Goal: Task Accomplishment & Management: Manage account settings

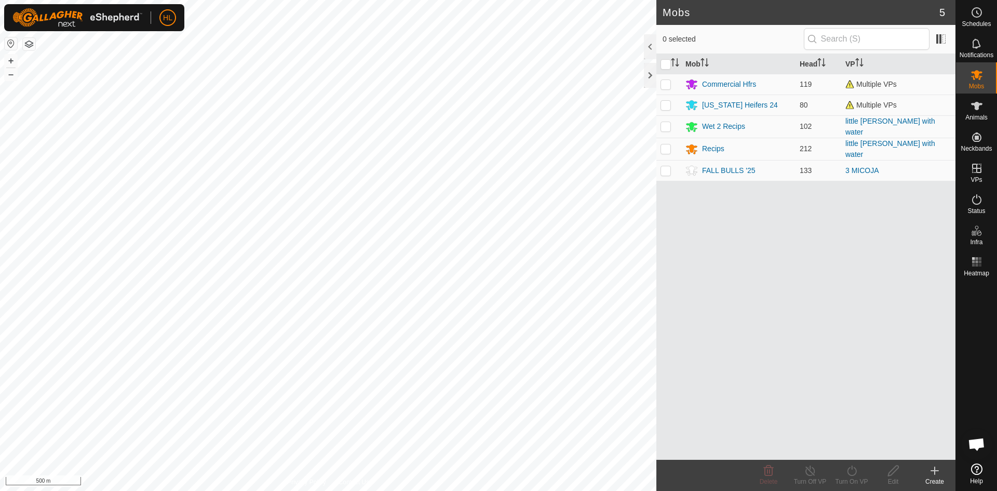
click at [755, 422] on div "Mobs 5 0 selected Mob Head VP Commercial Hfrs 119 Multiple VPs [US_STATE] Heife…" at bounding box center [478, 245] width 956 height 491
click at [977, 112] on icon at bounding box center [977, 106] width 12 height 12
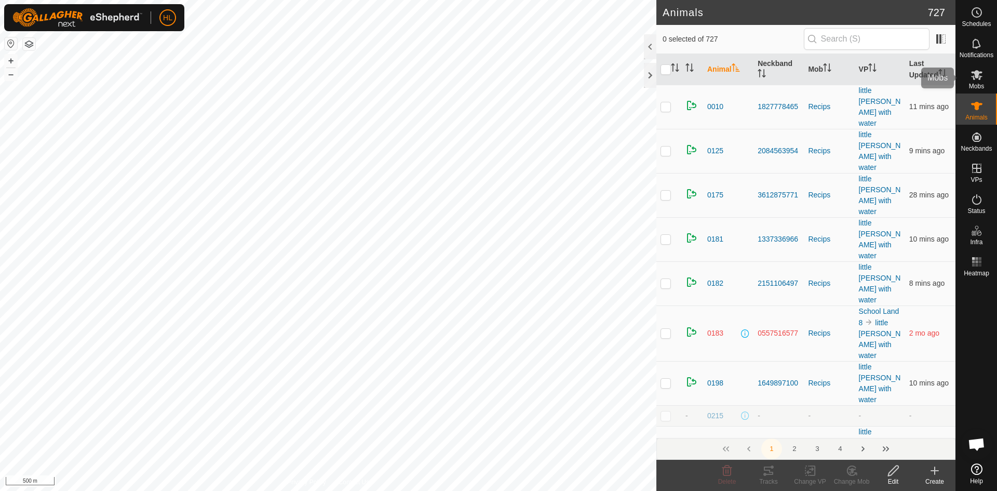
click at [972, 78] on icon at bounding box center [977, 75] width 12 height 12
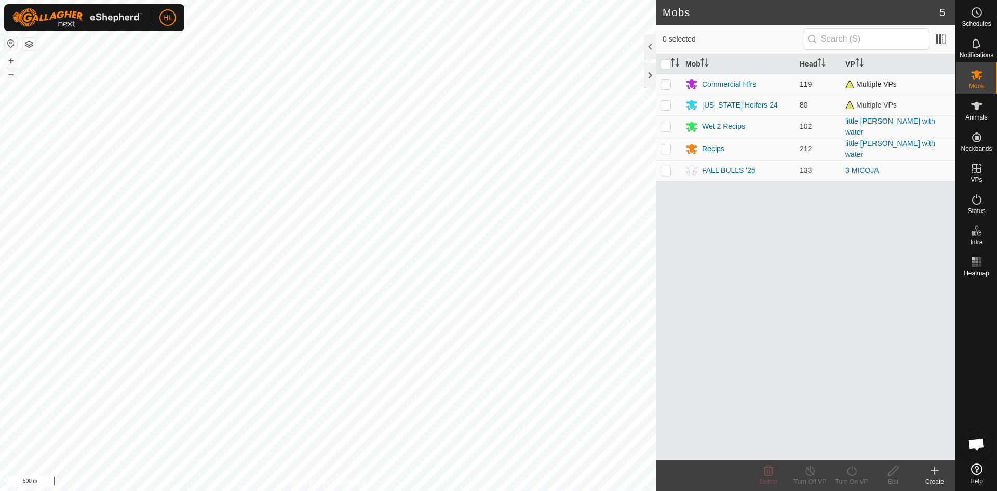
click at [671, 85] on p-checkbox at bounding box center [666, 84] width 10 height 8
checkbox input "true"
click at [731, 84] on div "Commercial Hfrs" at bounding box center [729, 84] width 54 height 11
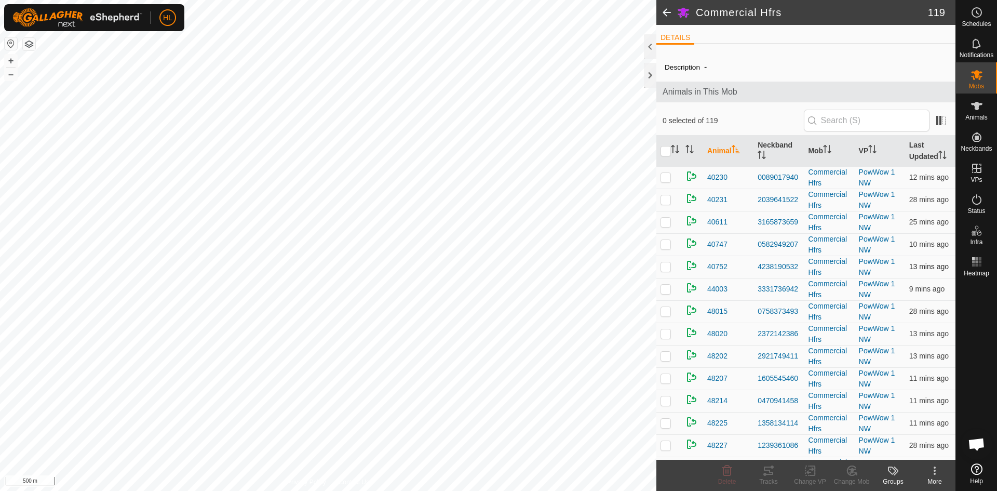
scroll to position [52, 0]
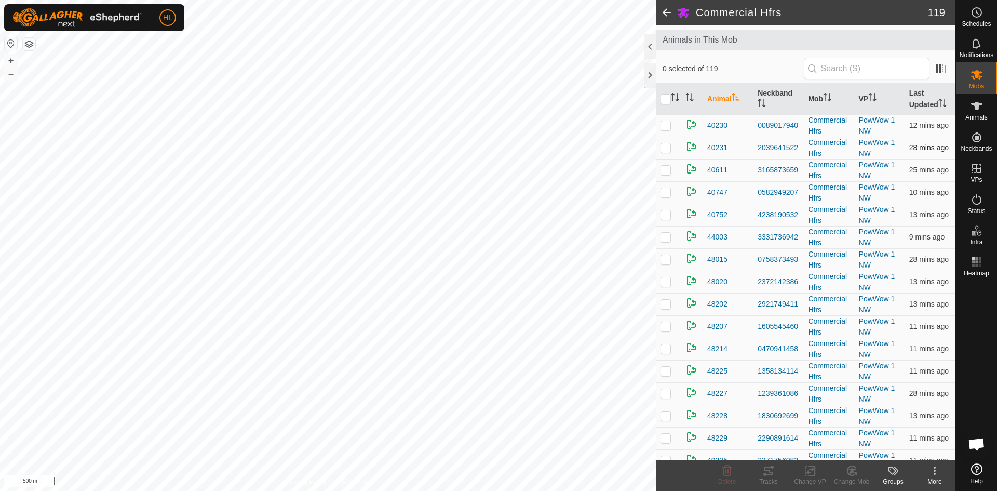
click at [671, 155] on td at bounding box center [669, 148] width 25 height 22
checkbox input "true"
click at [936, 471] on icon at bounding box center [935, 471] width 2 height 2
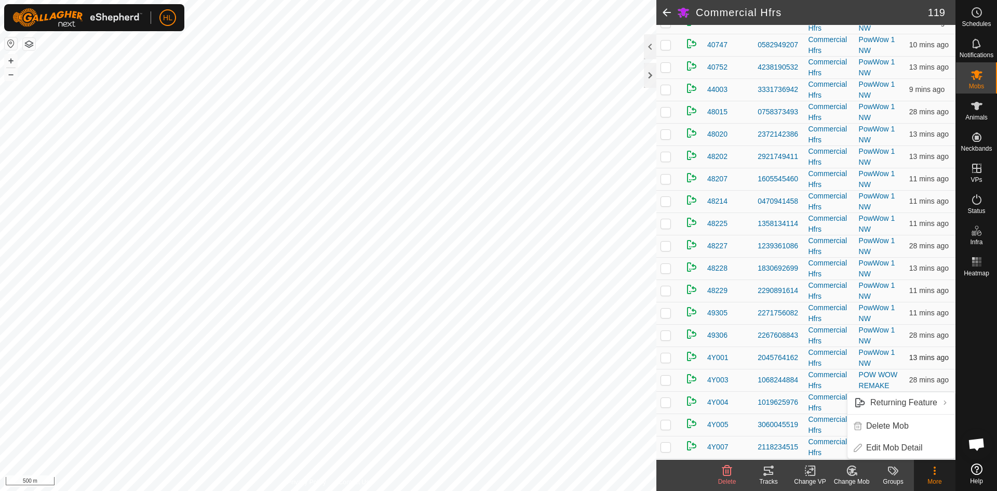
scroll to position [208, 0]
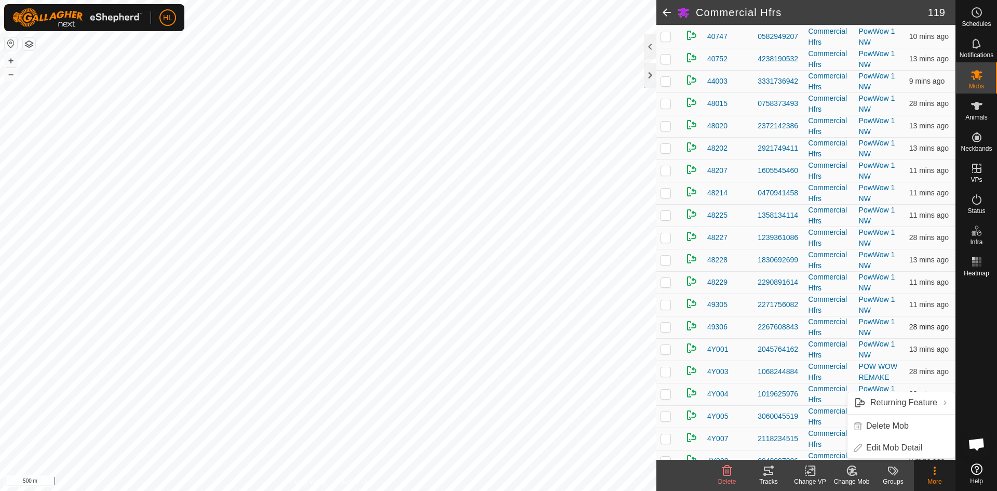
click at [669, 329] on p-checkbox at bounding box center [666, 327] width 10 height 8
checkbox input "true"
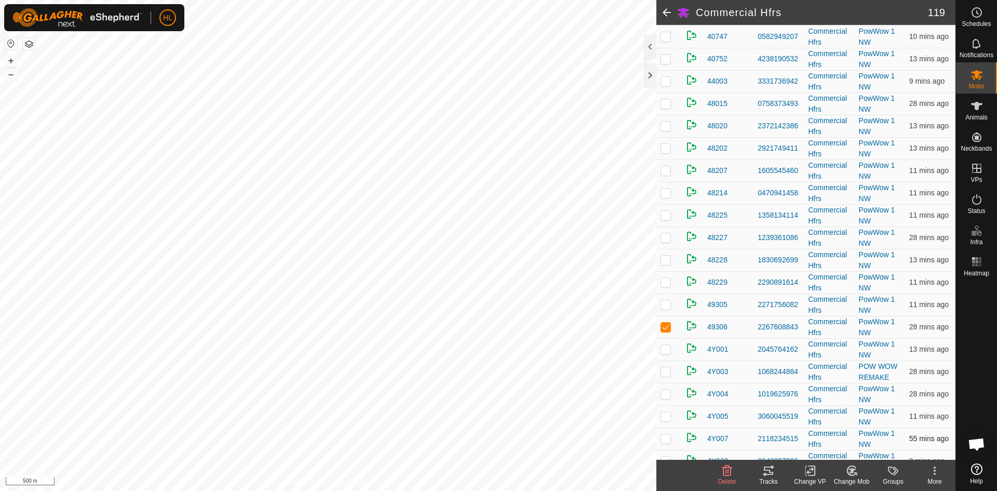
click at [672, 439] on td at bounding box center [669, 439] width 25 height 22
checkbox input "true"
click at [935, 481] on div "More" at bounding box center [935, 481] width 42 height 9
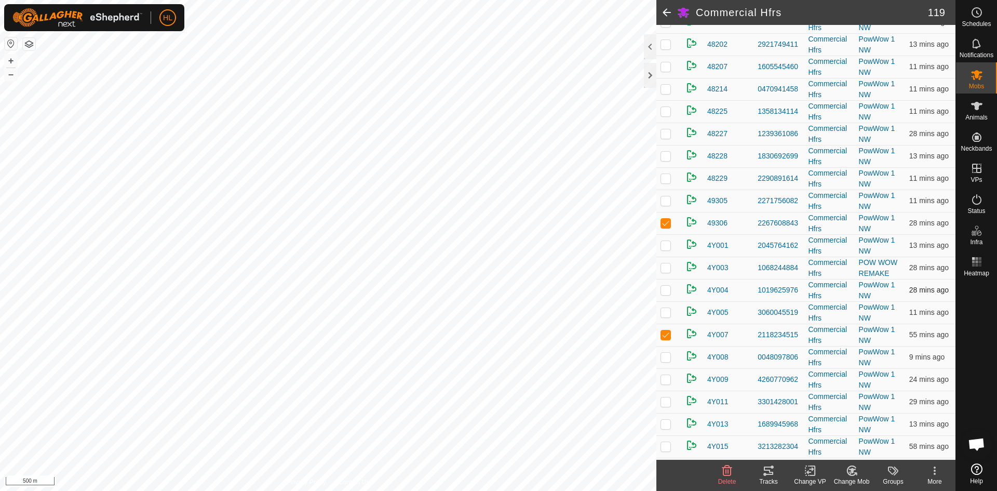
scroll to position [364, 0]
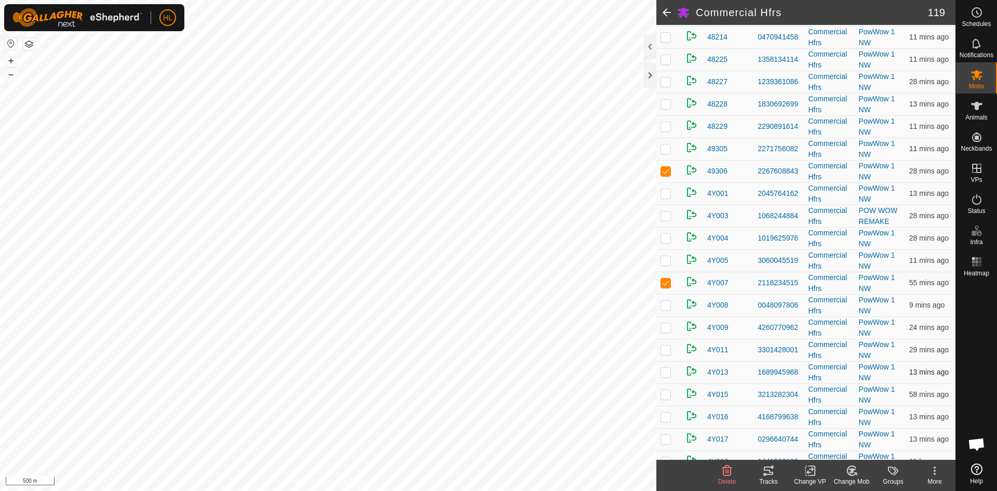
click at [674, 374] on td at bounding box center [669, 372] width 25 height 22
checkbox input "true"
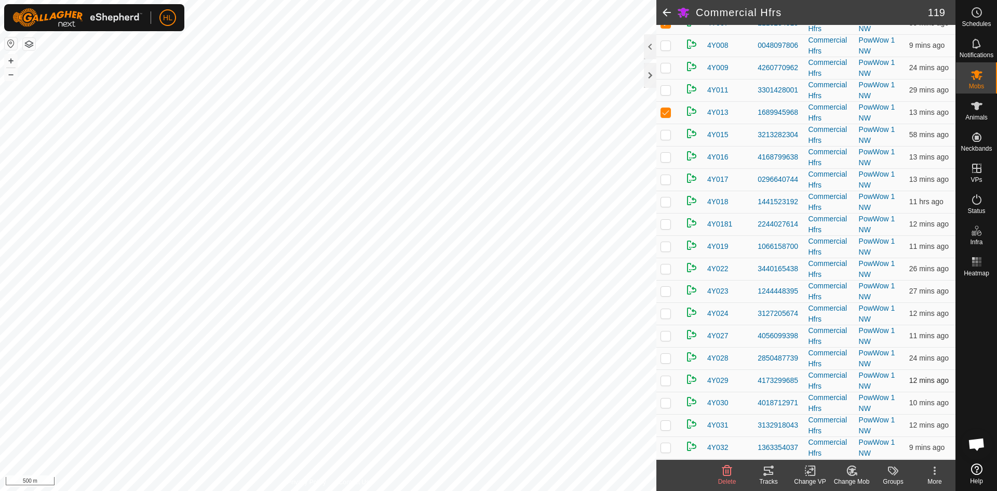
scroll to position [675, 0]
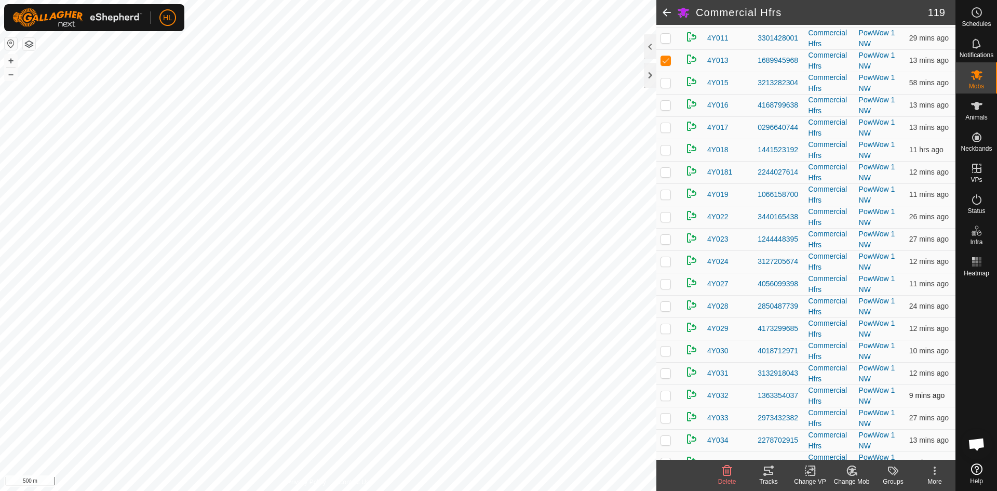
click at [665, 393] on p-checkbox at bounding box center [666, 395] width 10 height 8
checkbox input "true"
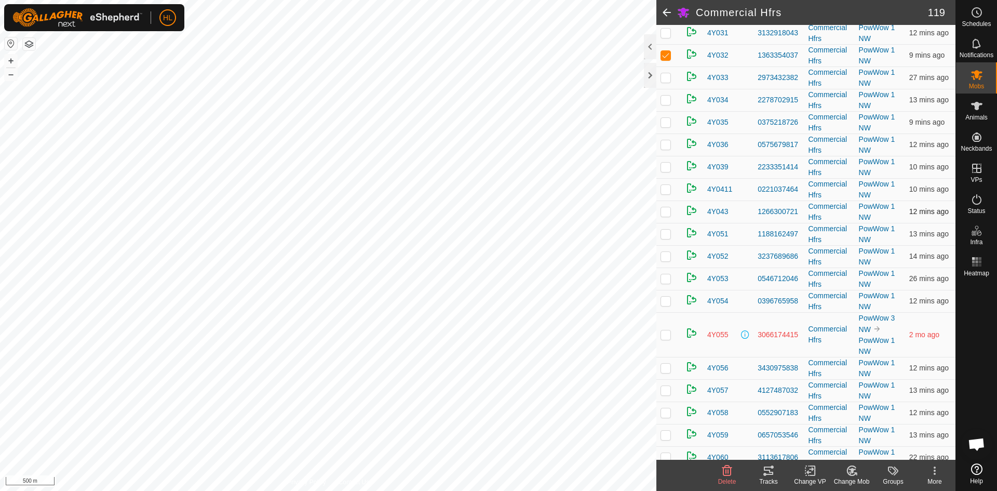
scroll to position [1039, 0]
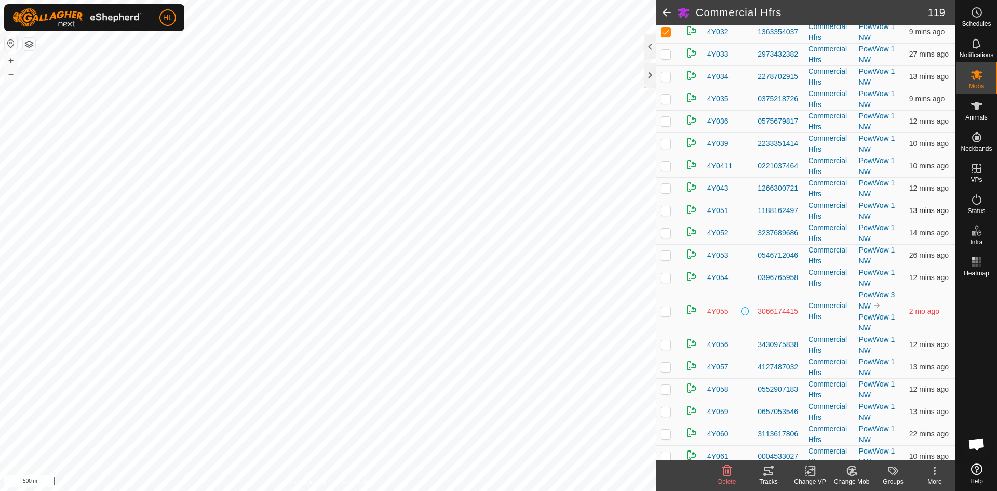
click at [668, 209] on p-checkbox at bounding box center [666, 210] width 10 height 8
checkbox input "true"
click at [672, 391] on td at bounding box center [669, 389] width 25 height 22
checkbox input "true"
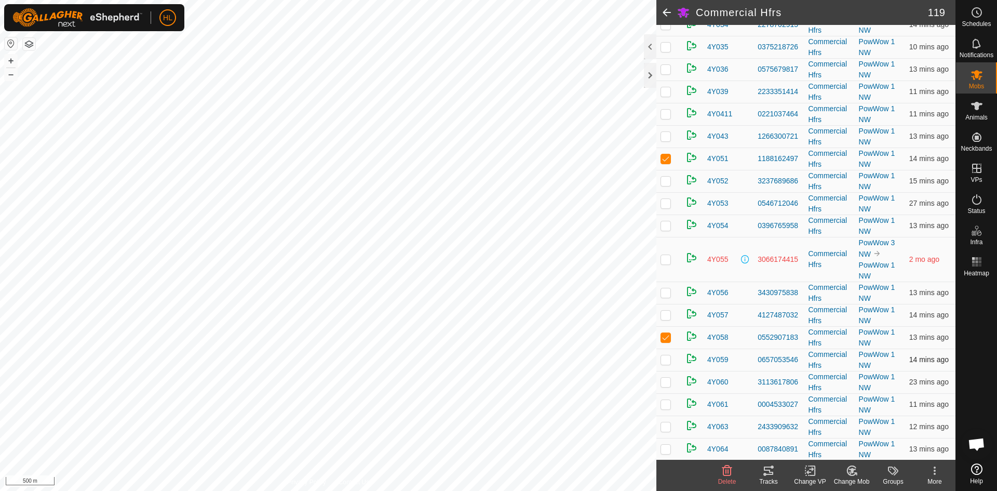
click at [669, 361] on p-checkbox at bounding box center [666, 359] width 10 height 8
checkbox input "true"
click at [667, 408] on p-tablecheckbox at bounding box center [666, 404] width 10 height 8
checkbox input "true"
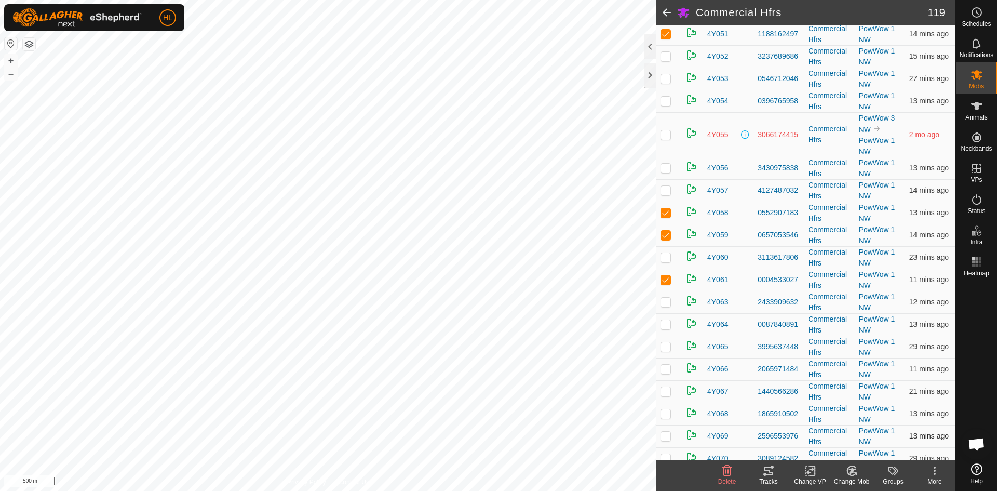
scroll to position [1247, 0]
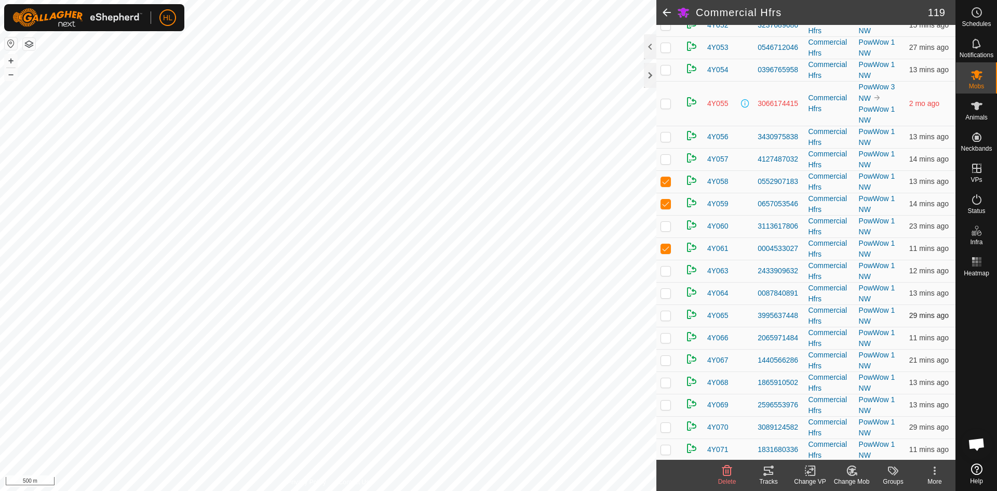
click at [668, 317] on p-checkbox at bounding box center [666, 315] width 10 height 8
checkbox input "true"
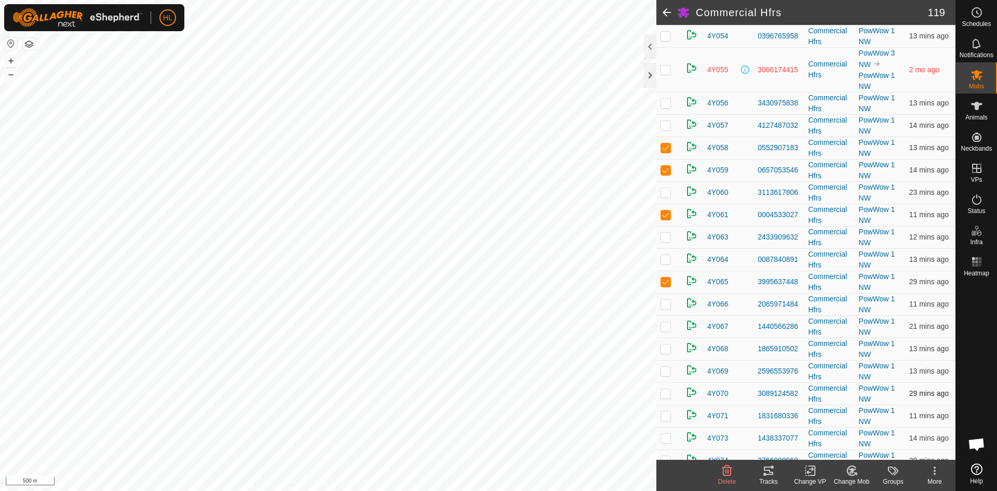
scroll to position [1299, 0]
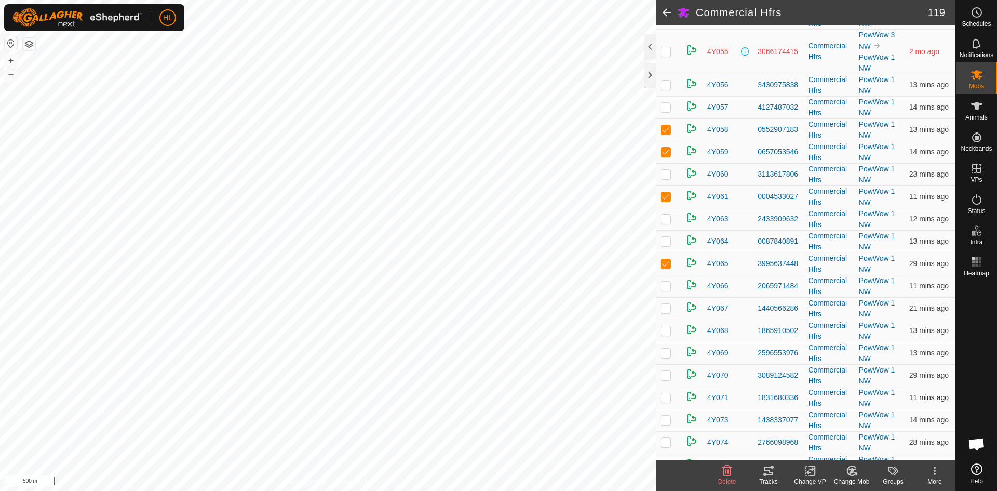
click at [676, 399] on td at bounding box center [669, 398] width 25 height 22
checkbox input "true"
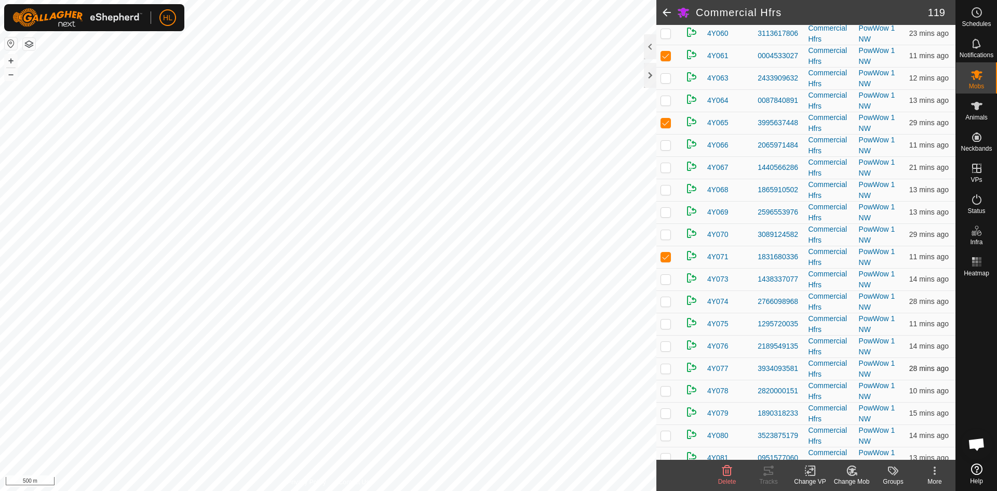
scroll to position [1455, 0]
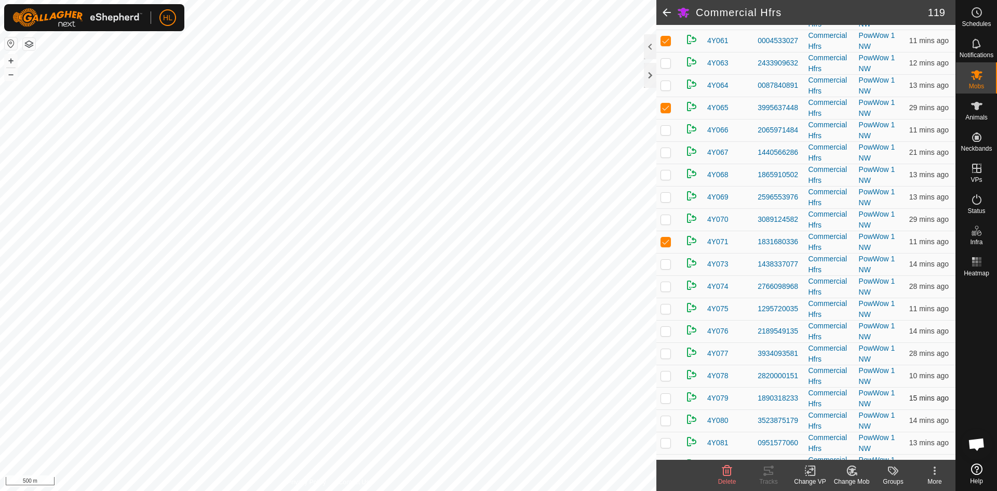
click at [668, 401] on p-checkbox at bounding box center [666, 398] width 10 height 8
checkbox input "true"
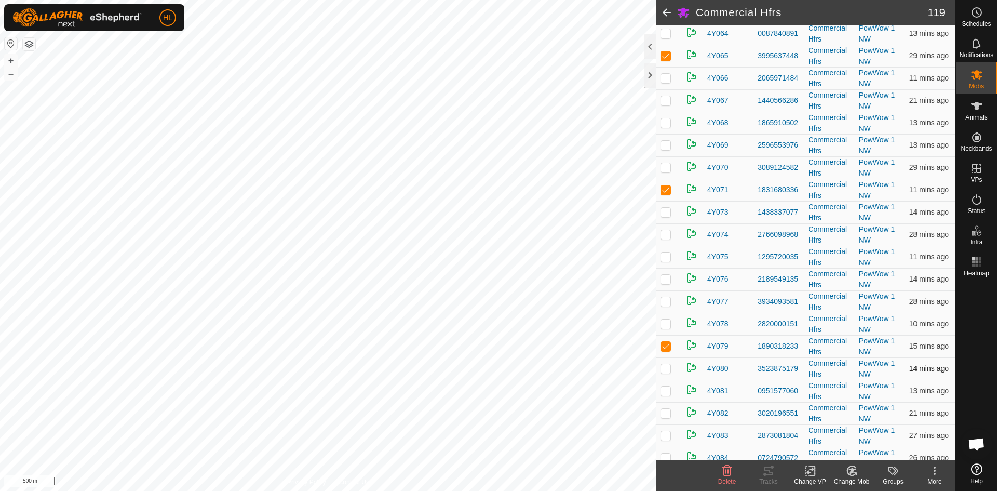
click at [663, 370] on p-checkbox at bounding box center [666, 368] width 10 height 8
checkbox input "true"
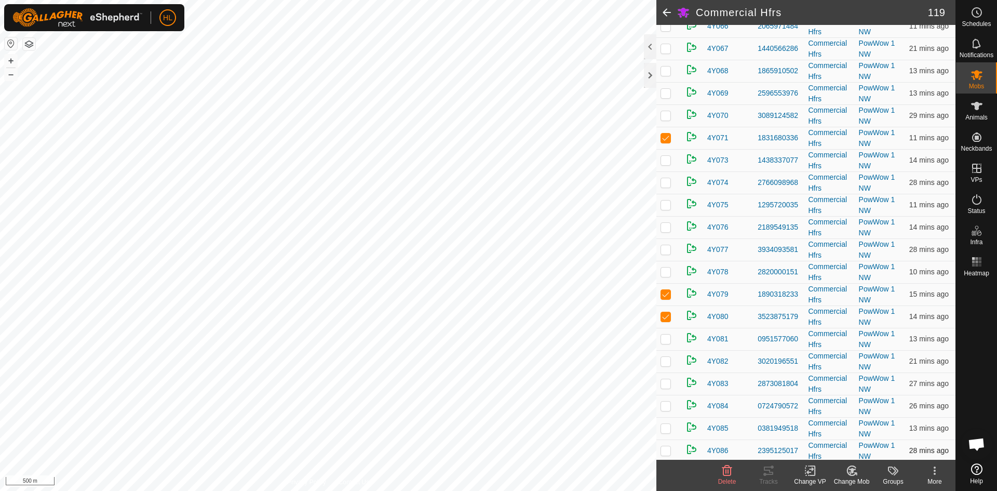
scroll to position [1610, 0]
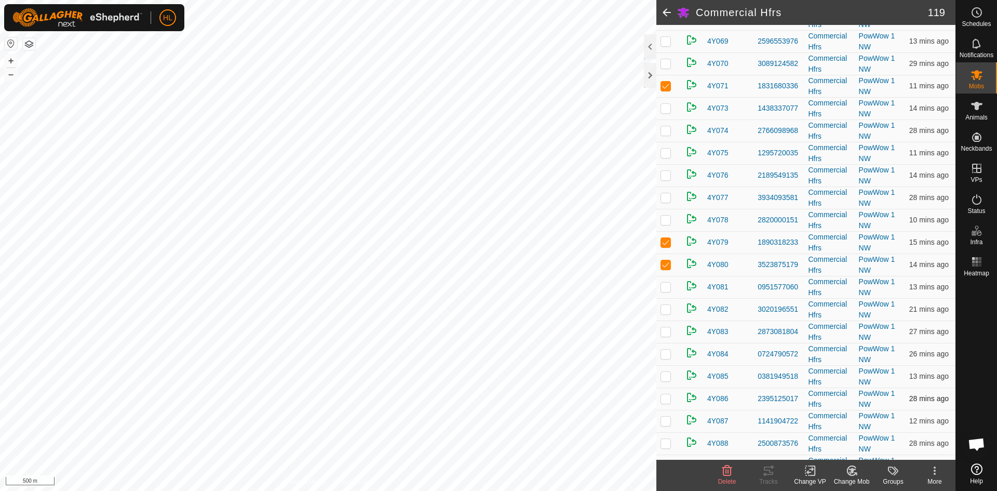
click at [668, 397] on p-checkbox at bounding box center [666, 398] width 10 height 8
checkbox input "true"
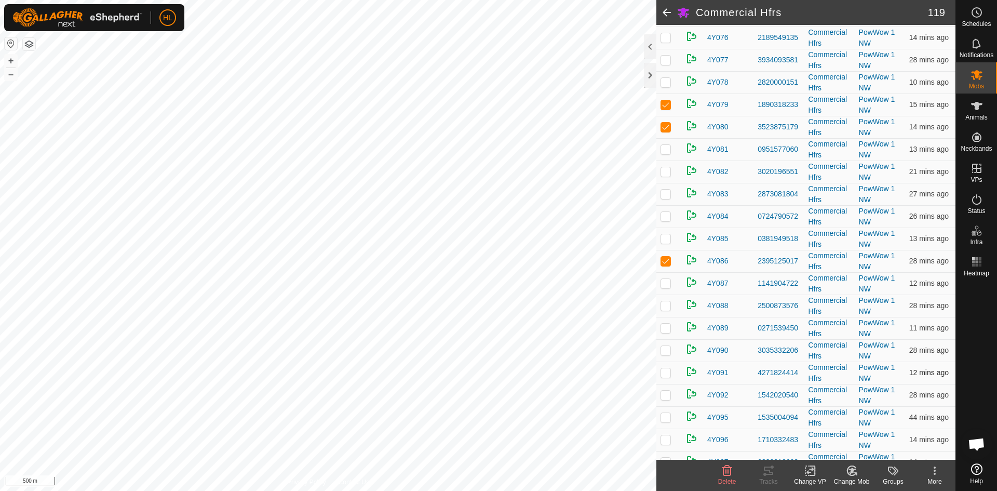
scroll to position [1766, 0]
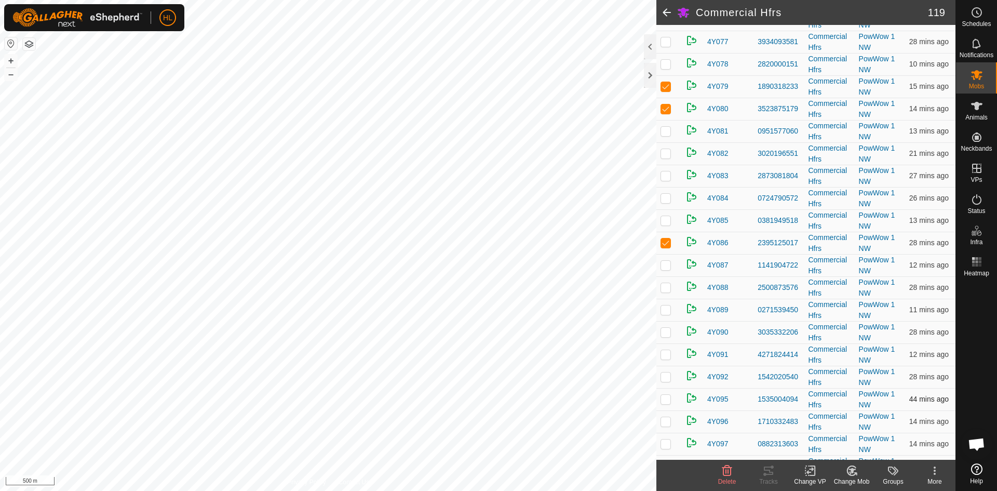
click at [668, 402] on p-checkbox at bounding box center [666, 399] width 10 height 8
checkbox input "true"
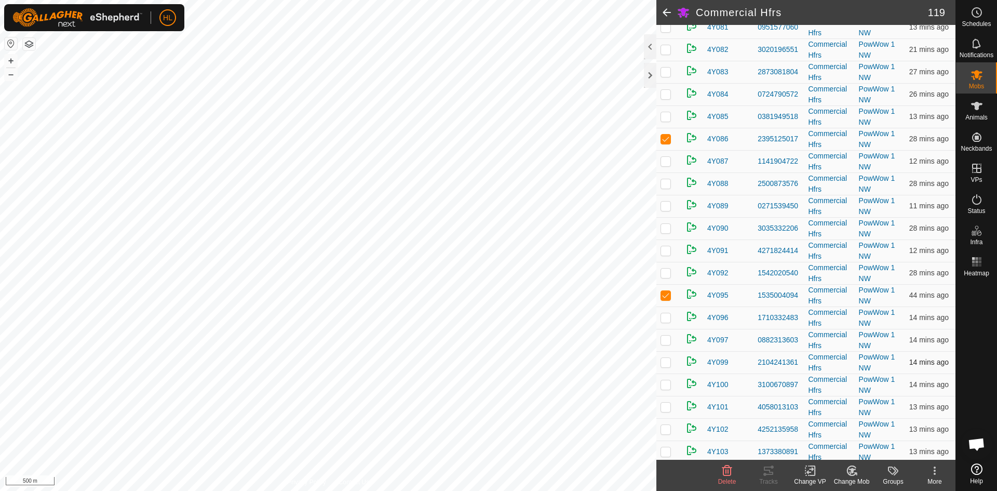
click at [673, 365] on td at bounding box center [669, 362] width 25 height 22
checkbox input "true"
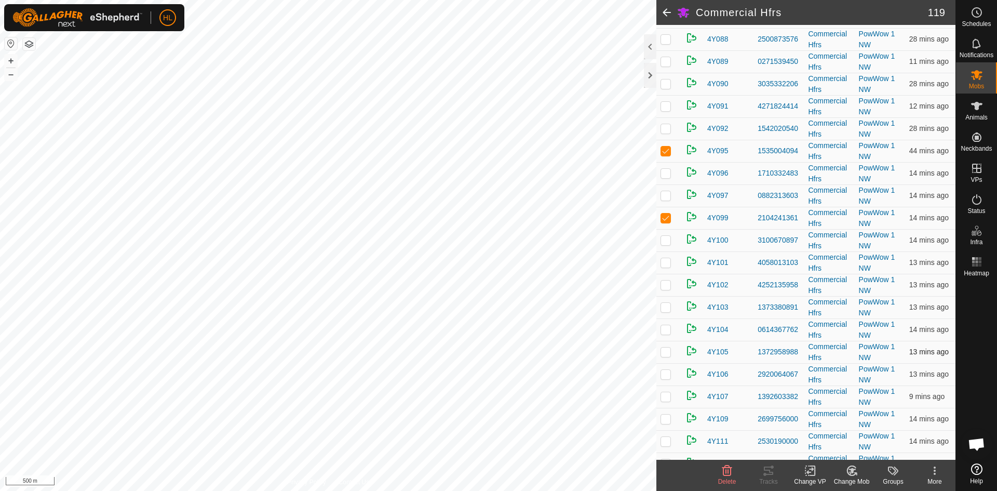
scroll to position [2078, 0]
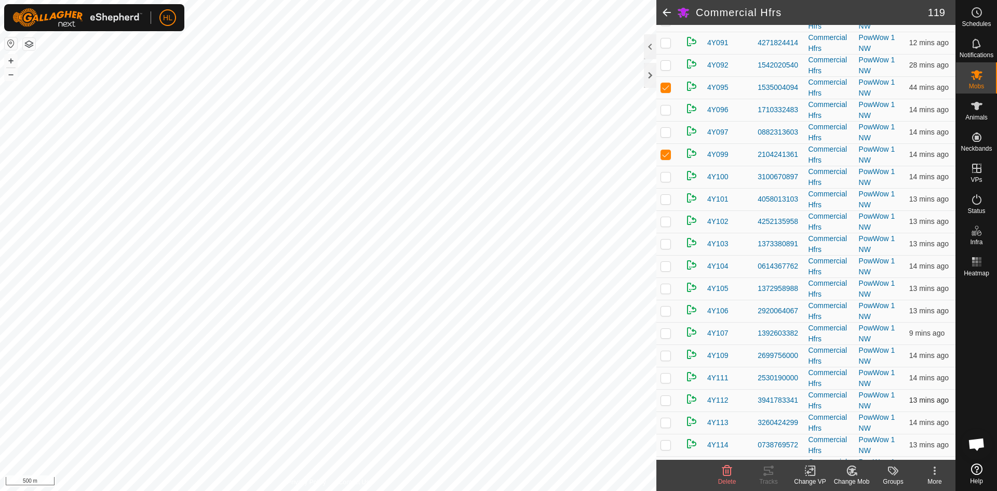
click at [673, 400] on td at bounding box center [669, 400] width 25 height 22
checkbox input "true"
click at [662, 426] on p-checkbox at bounding box center [666, 422] width 10 height 8
checkbox input "true"
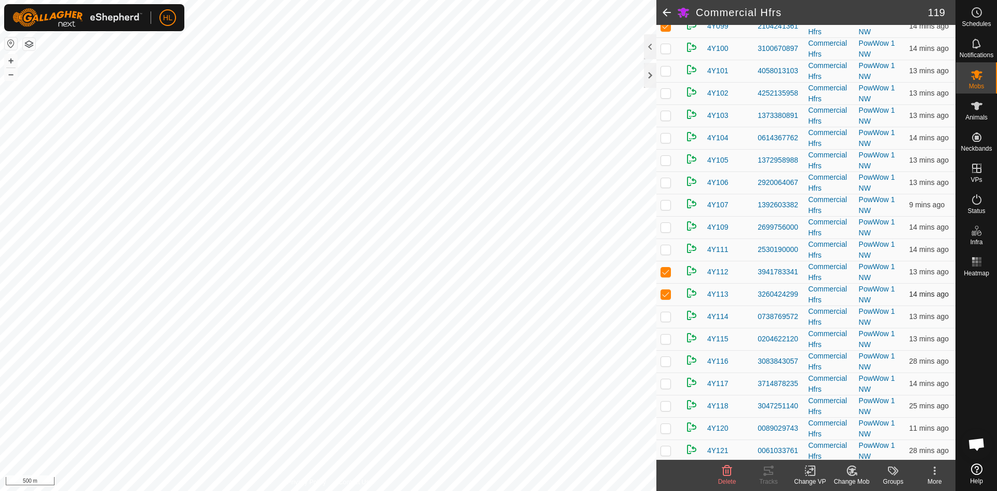
scroll to position [2234, 0]
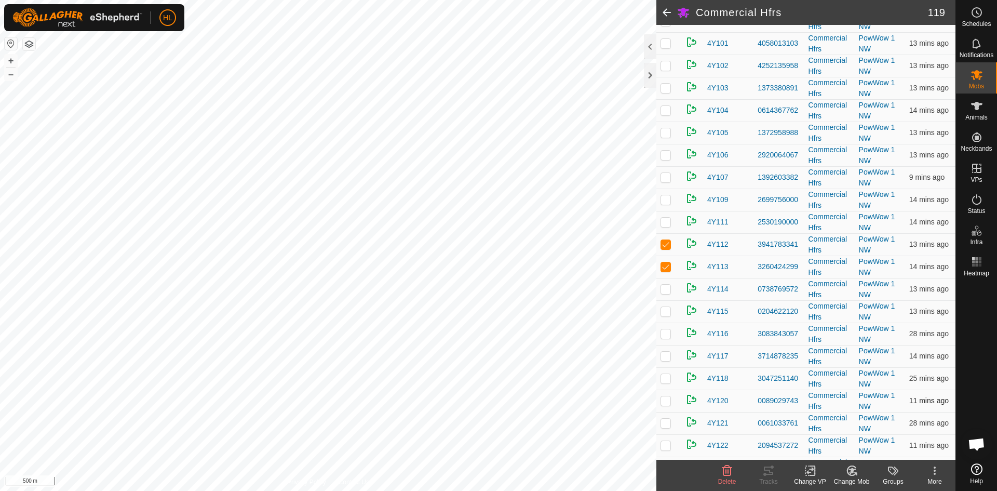
click at [671, 400] on p-checkbox at bounding box center [666, 400] width 10 height 8
checkbox input "true"
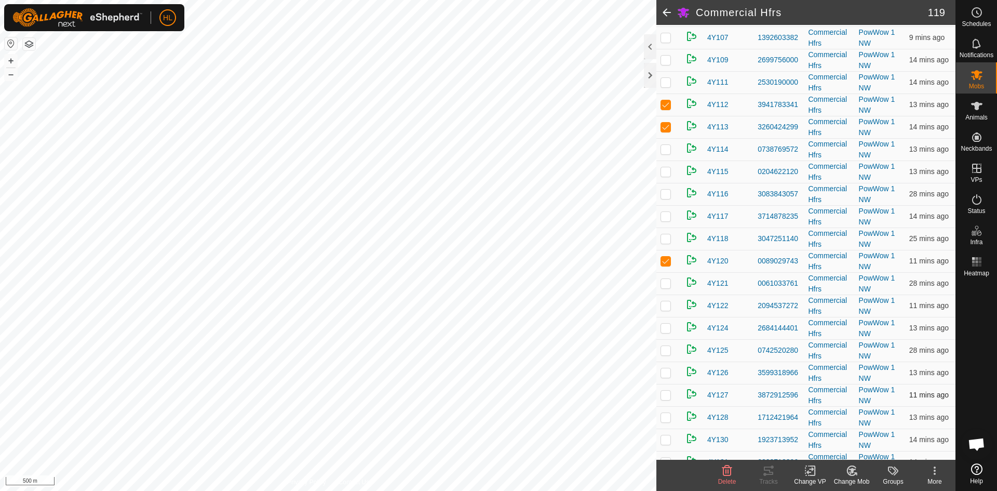
scroll to position [2388, 0]
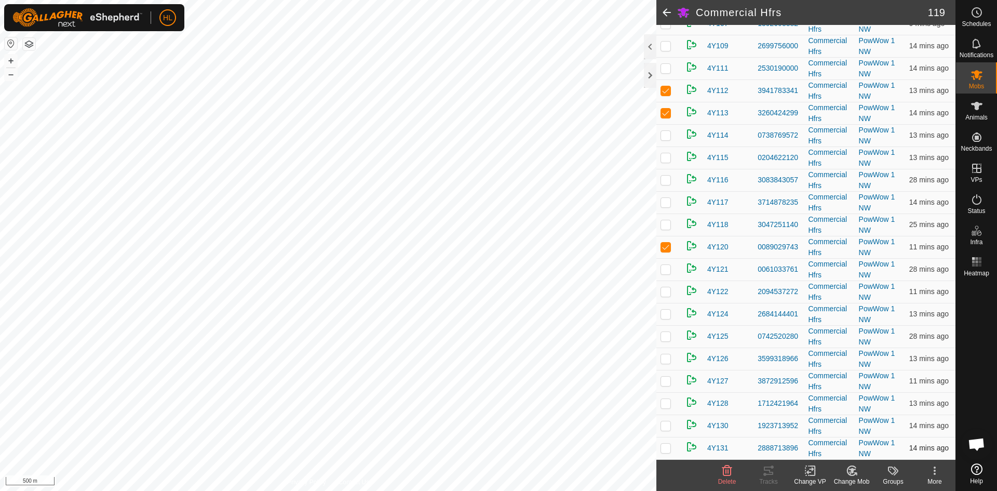
click at [670, 448] on p-checkbox at bounding box center [666, 448] width 10 height 8
checkbox input "true"
click at [851, 475] on icon at bounding box center [851, 470] width 9 height 9
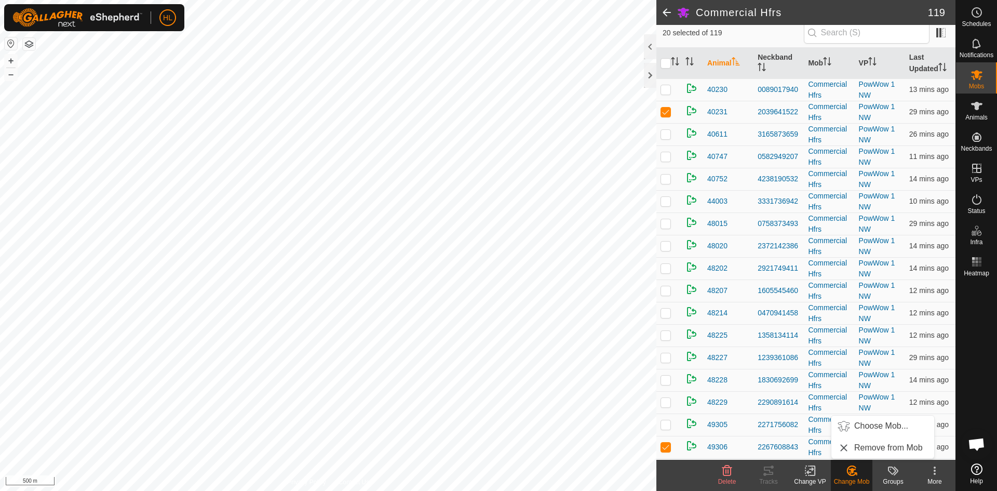
scroll to position [0, 0]
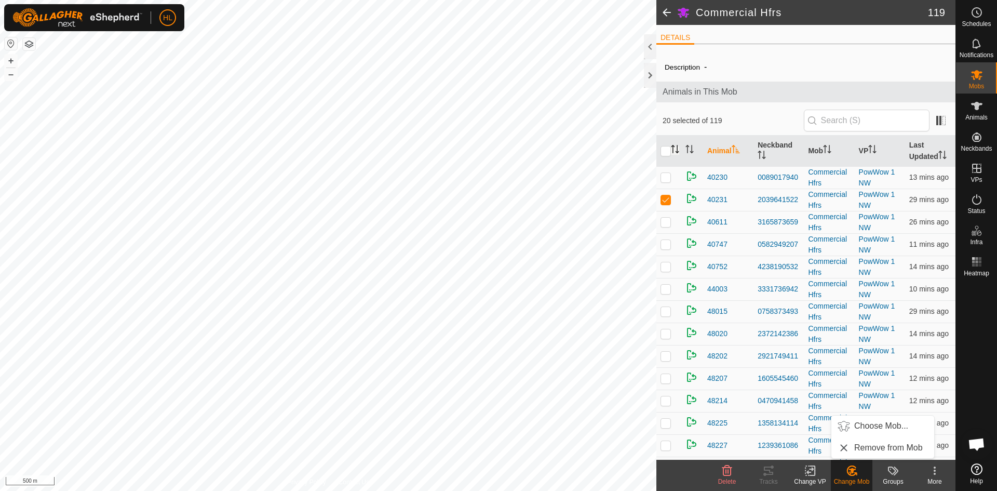
click at [677, 151] on icon "Activate to sort" at bounding box center [677, 149] width 1 height 8
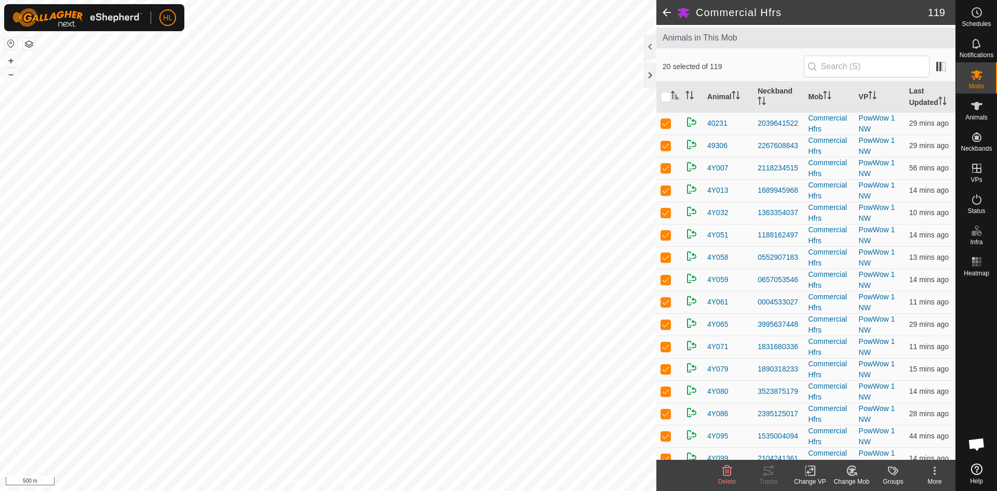
scroll to position [52, 0]
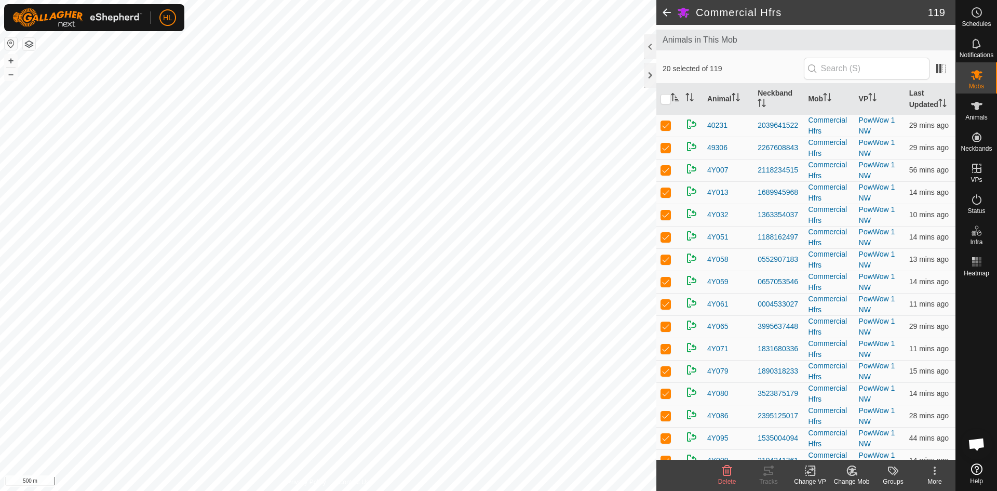
click at [856, 474] on icon at bounding box center [852, 470] width 13 height 12
click at [859, 450] on link "Remove from Mob" at bounding box center [883, 447] width 103 height 21
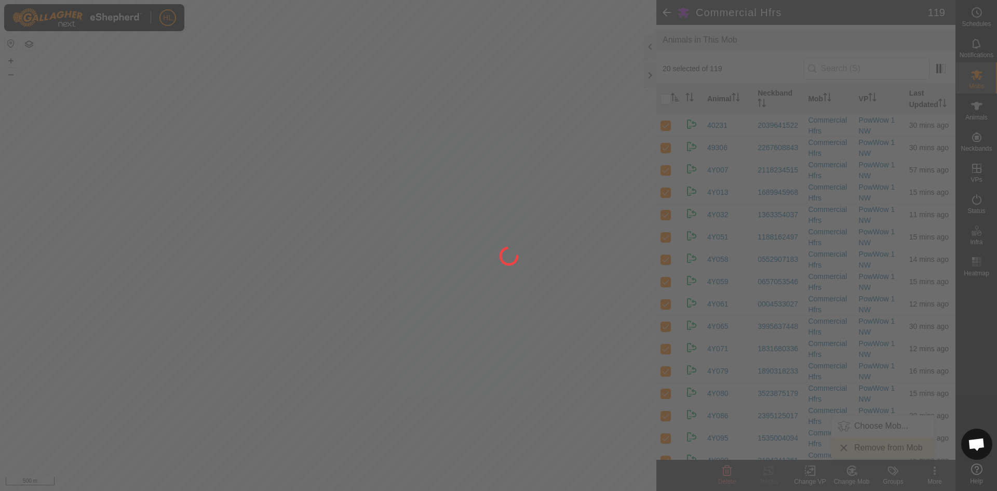
checkbox input "false"
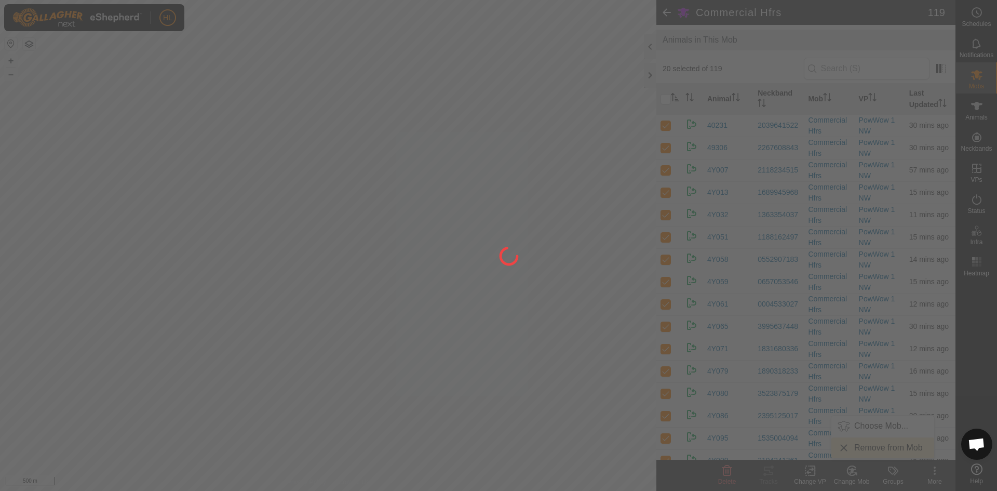
checkbox input "false"
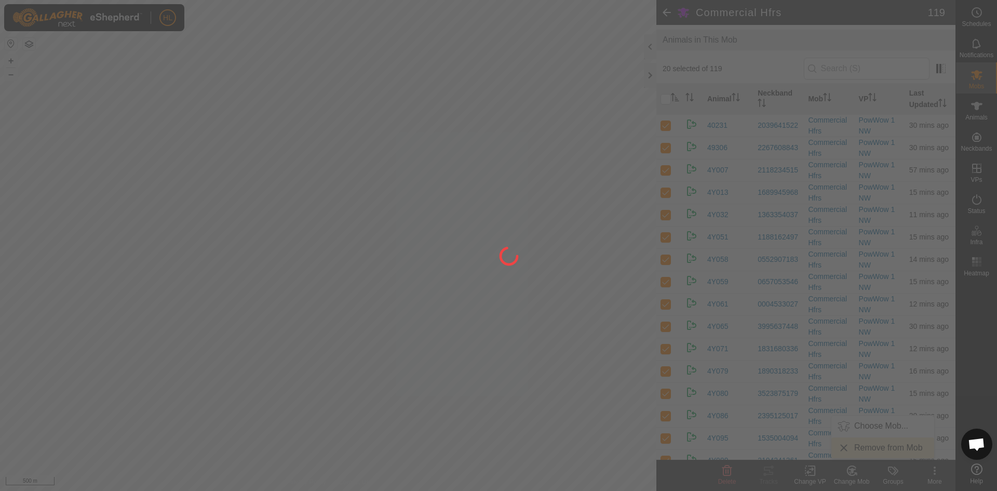
checkbox input "false"
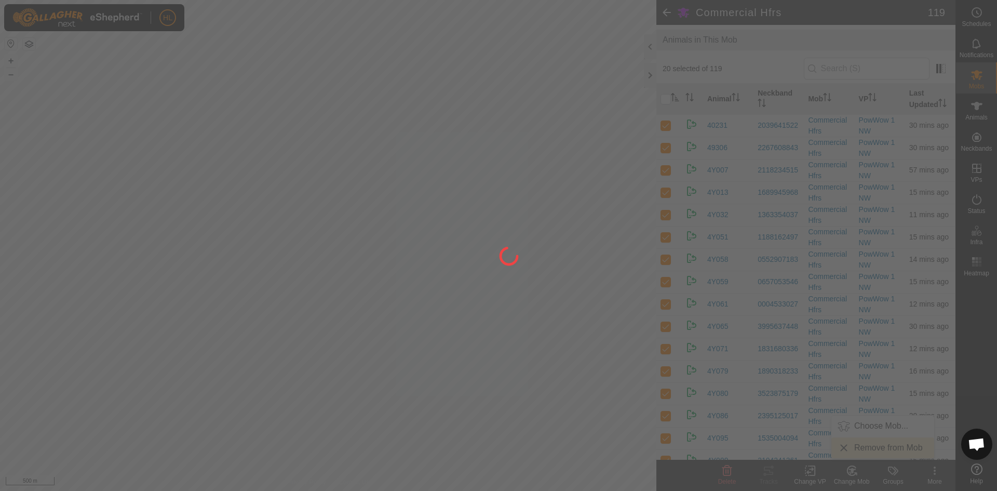
checkbox input "false"
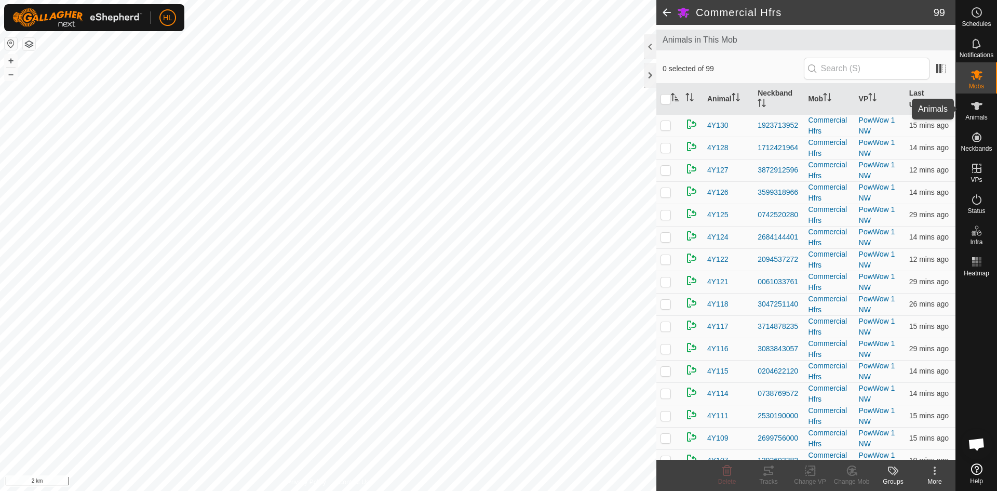
click at [984, 117] on span "Animals" at bounding box center [977, 117] width 22 height 6
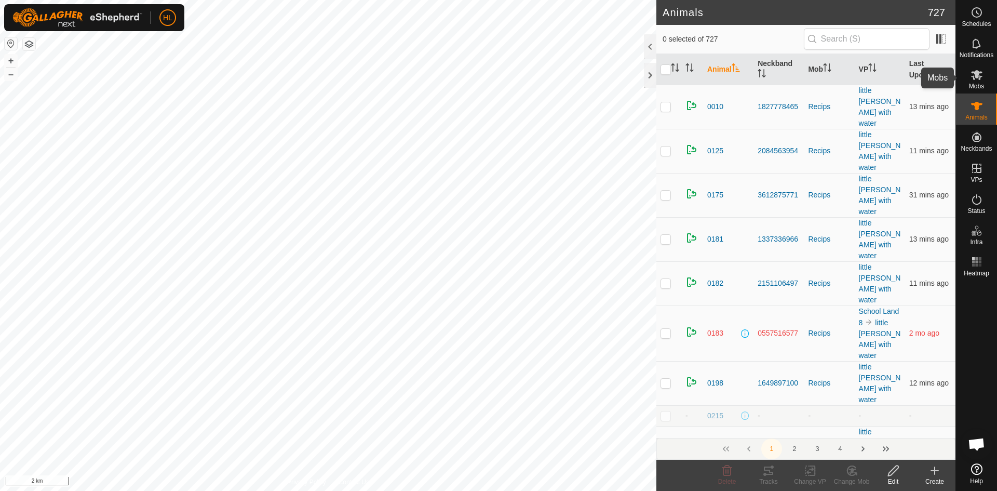
click at [973, 80] on icon at bounding box center [977, 75] width 12 height 12
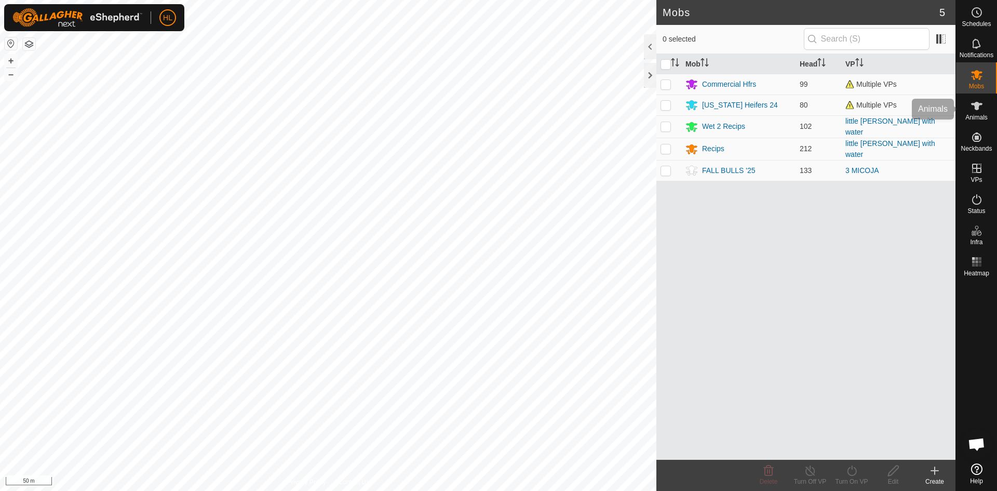
click at [971, 114] on span "Animals" at bounding box center [977, 117] width 22 height 6
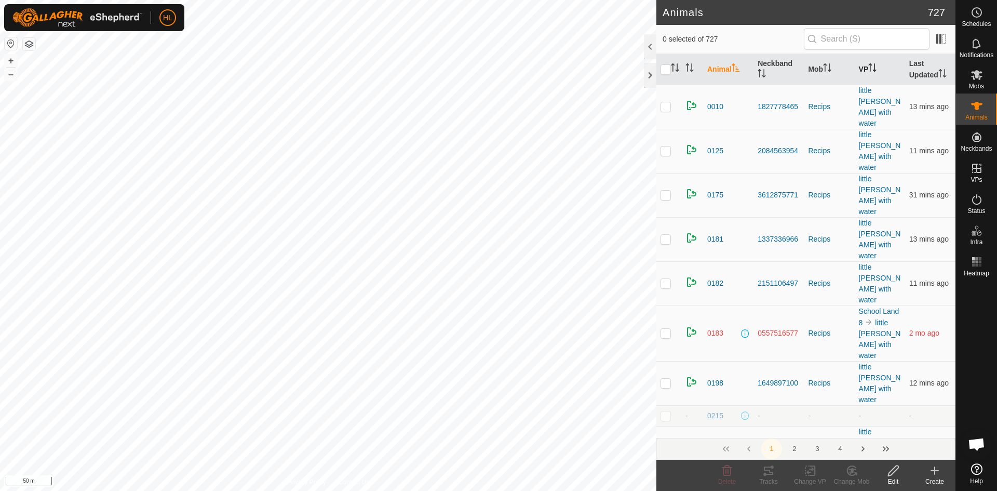
click at [855, 54] on th "VP" at bounding box center [880, 69] width 50 height 31
click at [855, 44] on input "text" at bounding box center [867, 39] width 126 height 22
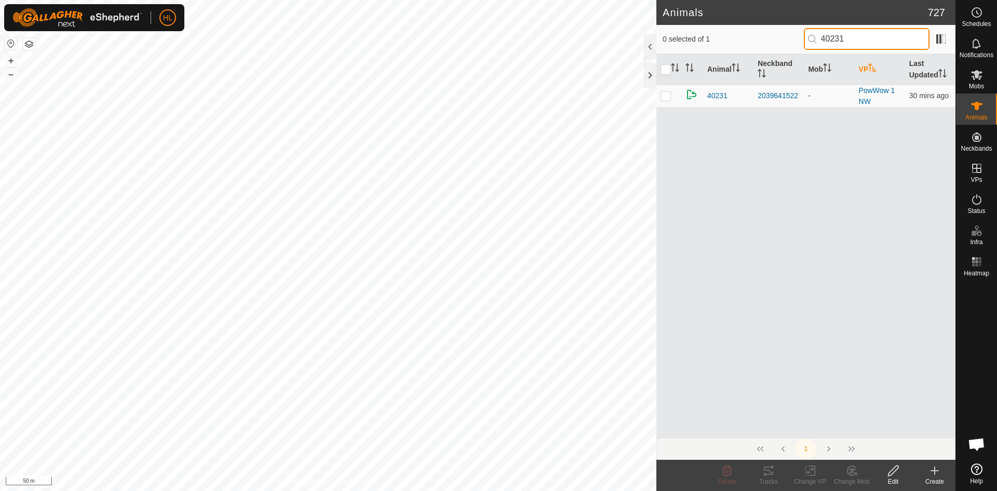
type input "40231"
click at [889, 479] on div "Edit" at bounding box center [894, 481] width 42 height 9
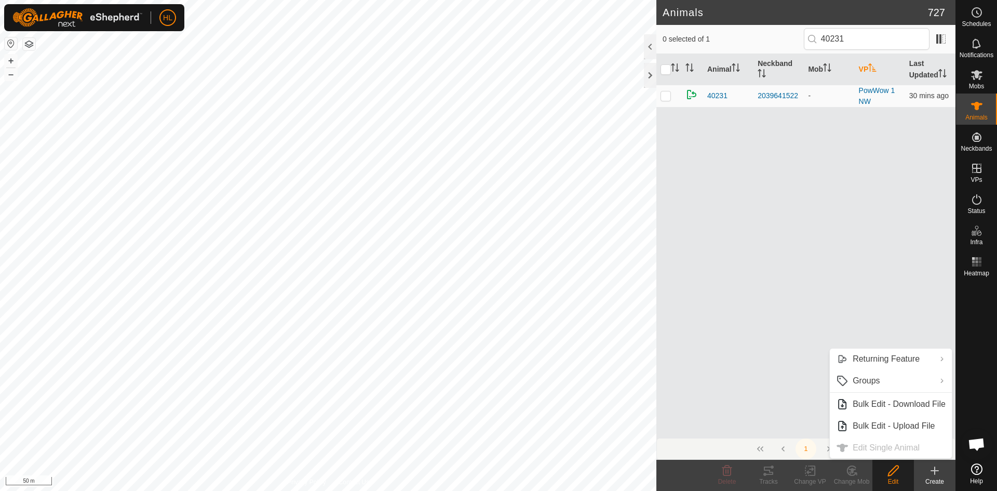
drag, startPoint x: 924, startPoint y: 272, endPoint x: 887, endPoint y: 234, distance: 52.9
click at [924, 272] on div "Animal Neckband Mob VP Last Updated 40231 2039641522 - PowWow 1 NW 30 mins ago" at bounding box center [806, 246] width 299 height 384
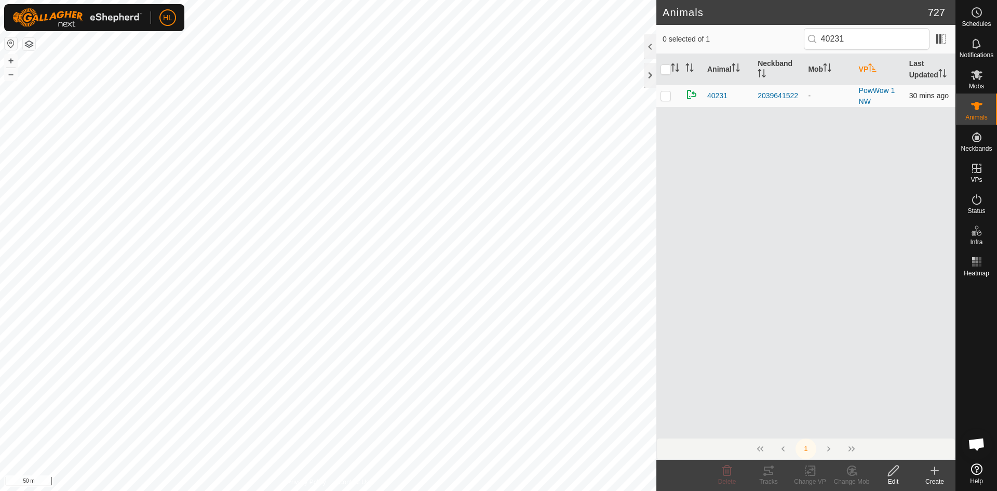
click at [665, 98] on p-checkbox at bounding box center [666, 95] width 10 height 8
checkbox input "true"
click at [861, 41] on input "40231" at bounding box center [867, 39] width 126 height 22
type input "4023"
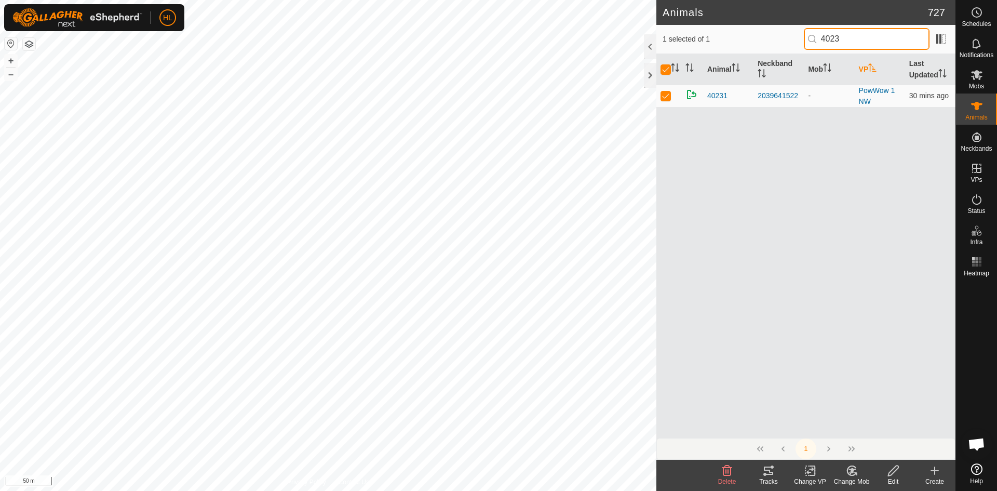
checkbox input "false"
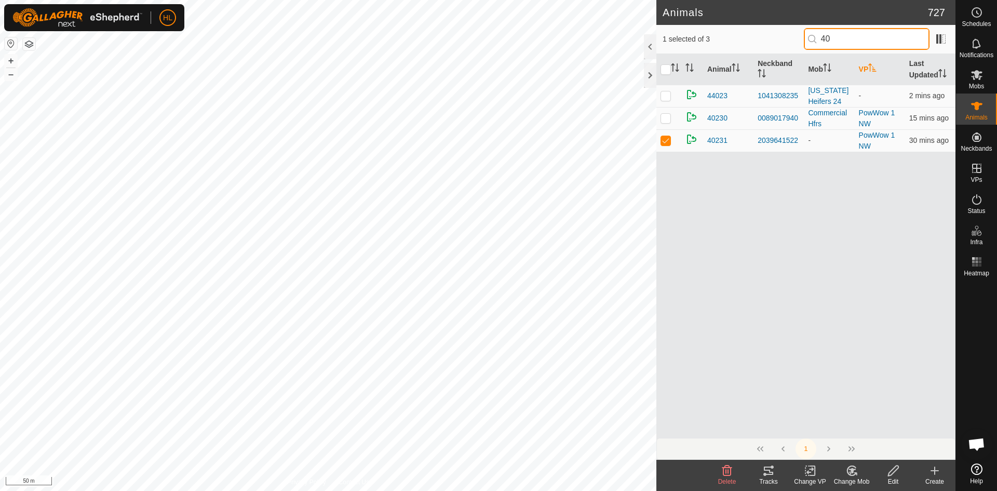
type input "4"
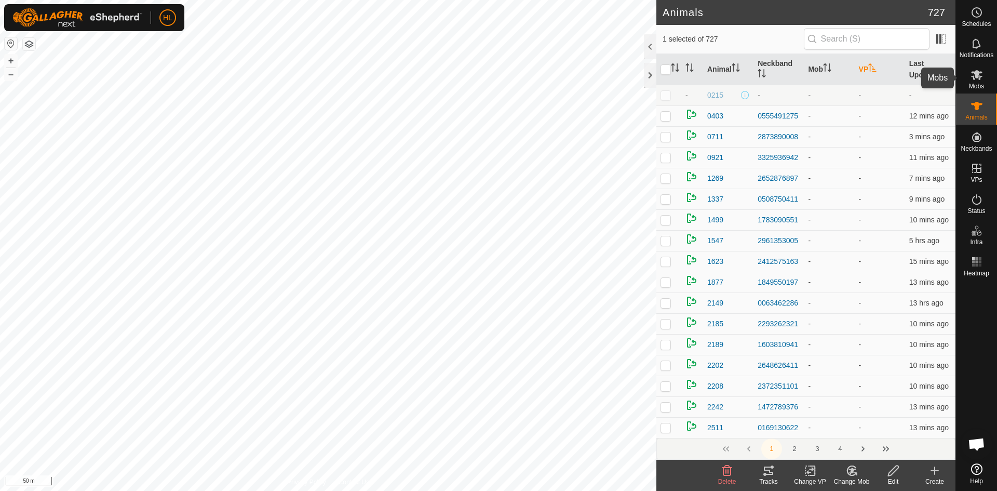
click at [971, 76] on icon at bounding box center [977, 75] width 12 height 12
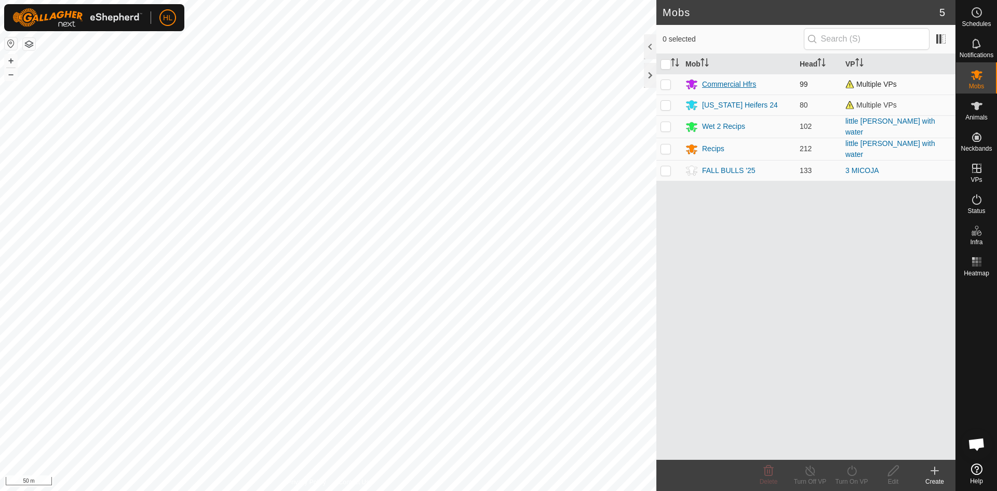
click at [711, 81] on div "Commercial Hfrs" at bounding box center [729, 84] width 54 height 11
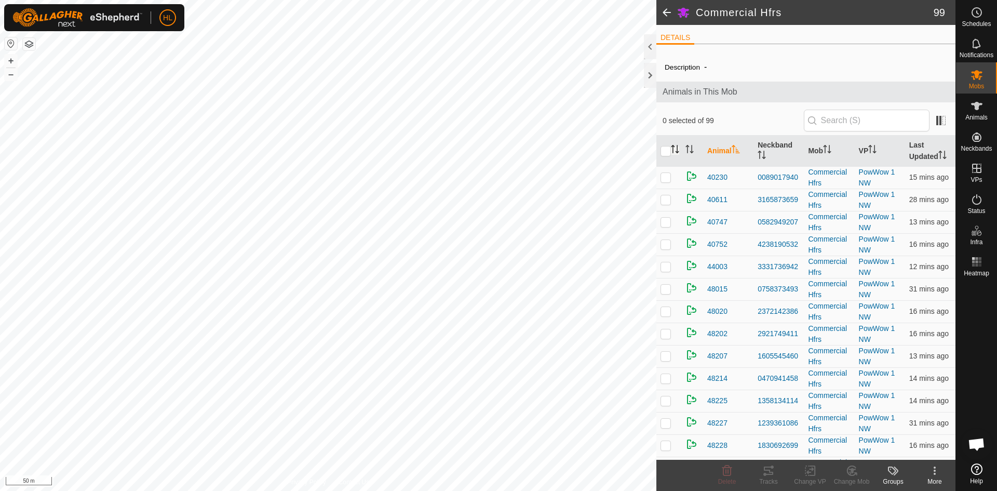
click at [679, 151] on icon "Activate to sort" at bounding box center [675, 149] width 8 height 8
click at [971, 104] on icon at bounding box center [977, 106] width 12 height 12
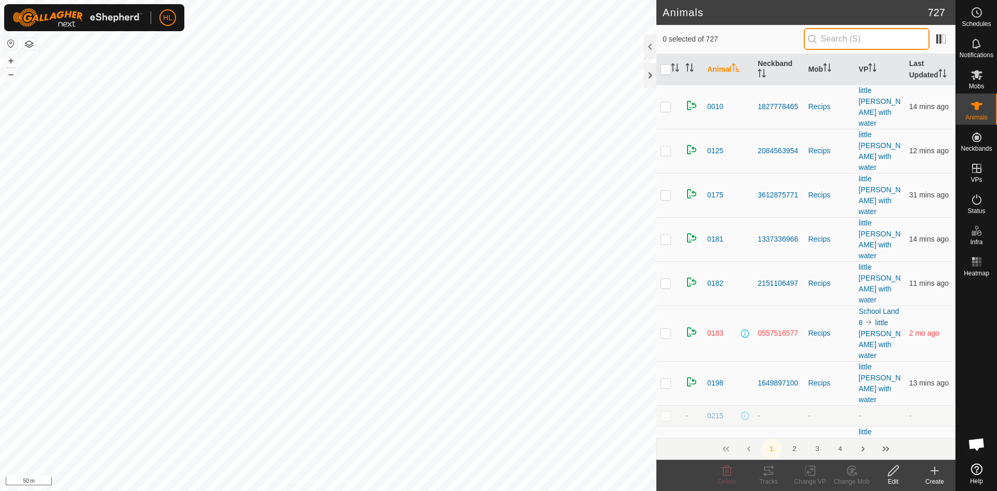
click at [848, 41] on input "text" at bounding box center [867, 39] width 126 height 22
type input "9"
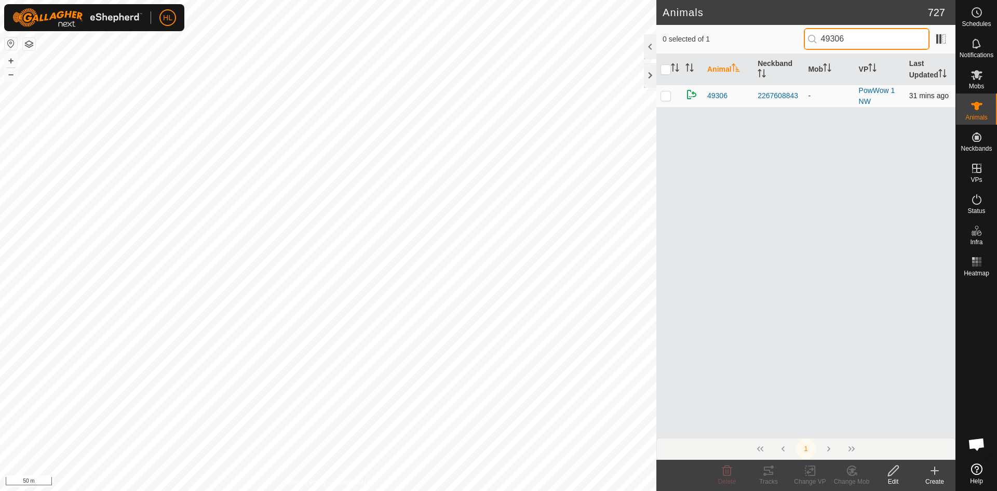
type input "49306"
drag, startPoint x: 665, startPoint y: 94, endPoint x: 725, endPoint y: 89, distance: 59.9
click at [668, 93] on p-checkbox at bounding box center [666, 95] width 10 height 8
checkbox input "true"
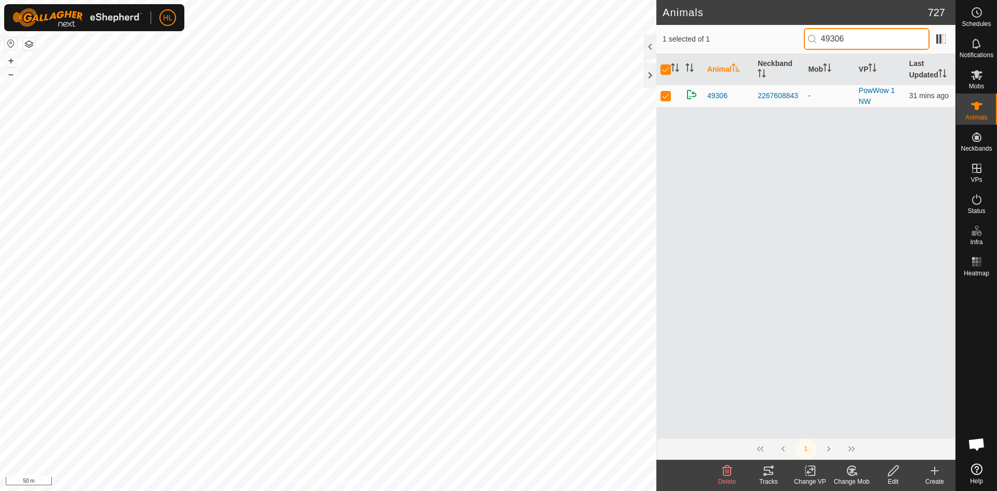
drag, startPoint x: 871, startPoint y: 36, endPoint x: 818, endPoint y: 37, distance: 52.5
click at [818, 37] on p-iconfield "49306" at bounding box center [867, 39] width 126 height 22
click at [807, 472] on icon at bounding box center [810, 470] width 13 height 12
click at [704, 227] on div "Animal Neckband Mob VP Last Updated 49306 2267608843 - PowWow 1 NW 31 mins ago" at bounding box center [806, 246] width 299 height 384
drag, startPoint x: 859, startPoint y: 35, endPoint x: 807, endPoint y: 37, distance: 51.5
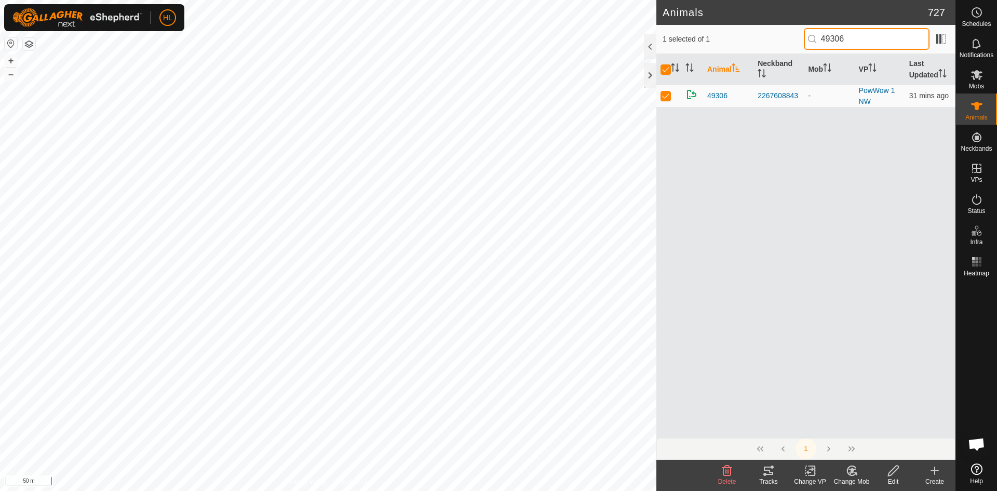
click at [807, 37] on input "49306" at bounding box center [867, 39] width 126 height 22
checkbox input "false"
type input "4y007"
click at [665, 97] on p-checkbox at bounding box center [666, 95] width 10 height 8
checkbox input "true"
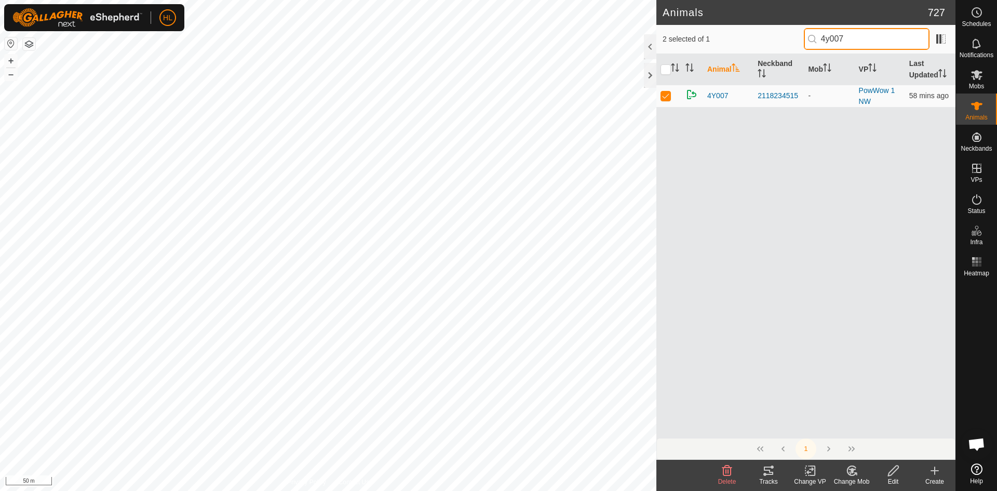
drag, startPoint x: 875, startPoint y: 39, endPoint x: 809, endPoint y: 37, distance: 66.0
click at [809, 37] on input "4y007" at bounding box center [867, 39] width 126 height 22
type input "4y013"
click at [667, 94] on p-checkbox at bounding box center [666, 95] width 10 height 8
checkbox input "true"
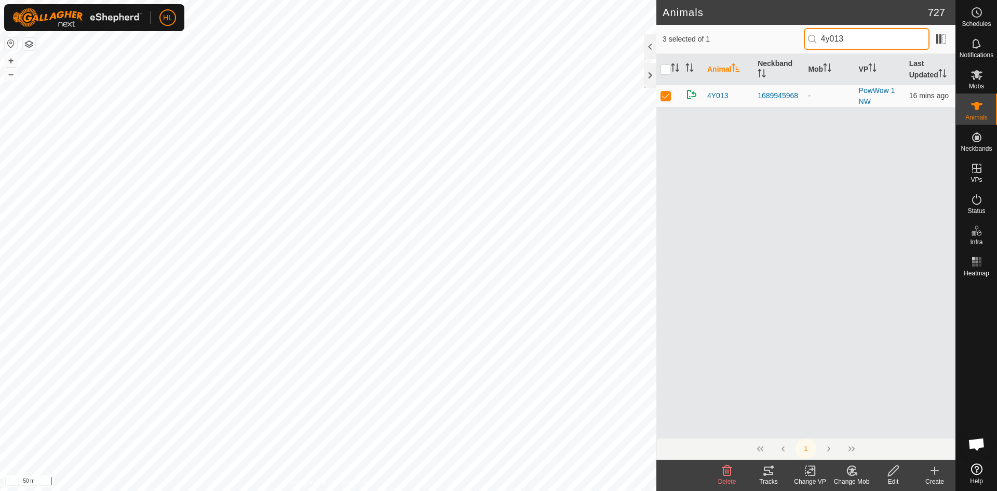
click at [855, 36] on input "4y013" at bounding box center [867, 39] width 126 height 22
type input "4y032"
click at [669, 92] on p-checkbox at bounding box center [666, 95] width 10 height 8
checkbox input "true"
click at [874, 43] on input "4y032" at bounding box center [867, 39] width 126 height 22
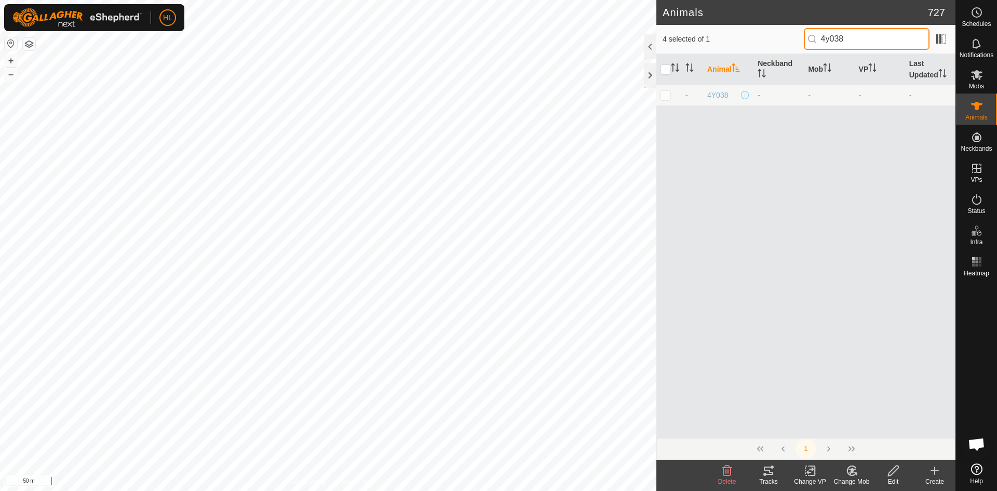
type input "4y038"
click at [668, 95] on p-checkbox at bounding box center [666, 95] width 10 height 8
checkbox input "true"
click at [858, 29] on input "4y038" at bounding box center [867, 39] width 126 height 22
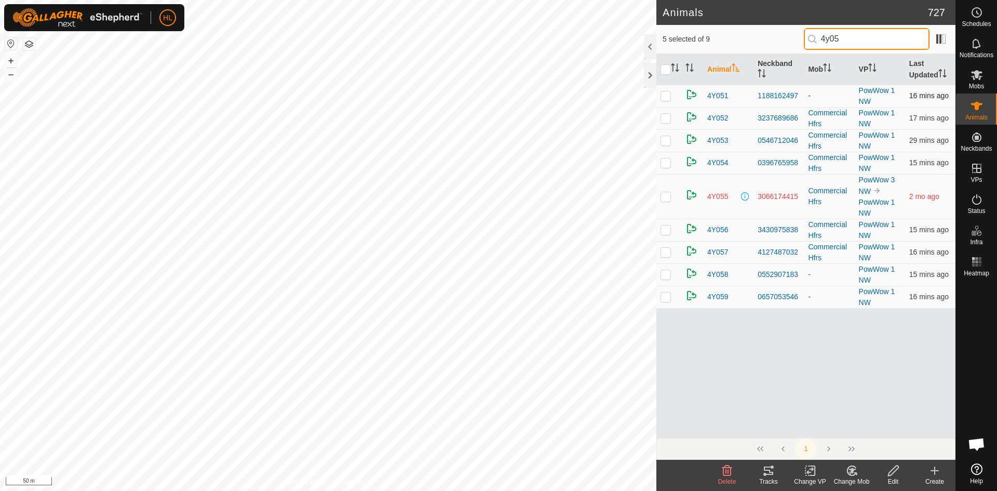
type input "4y05"
click at [662, 95] on p-checkbox at bounding box center [666, 95] width 10 height 8
checkbox input "true"
drag, startPoint x: 668, startPoint y: 273, endPoint x: 663, endPoint y: 292, distance: 19.9
click at [668, 274] on p-checkbox at bounding box center [666, 274] width 10 height 8
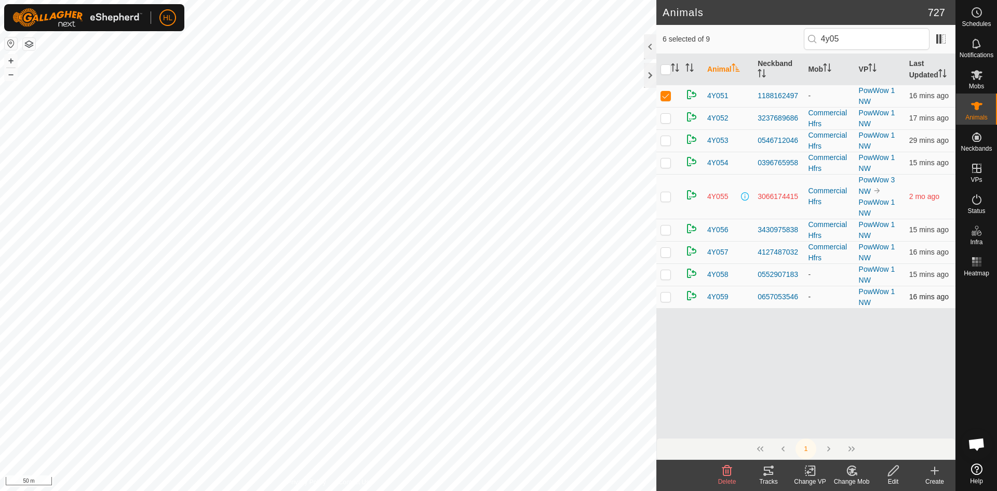
checkbox input "true"
click at [663, 293] on p-checkbox at bounding box center [666, 296] width 10 height 8
checkbox input "true"
click at [844, 40] on input "4y05" at bounding box center [867, 39] width 126 height 22
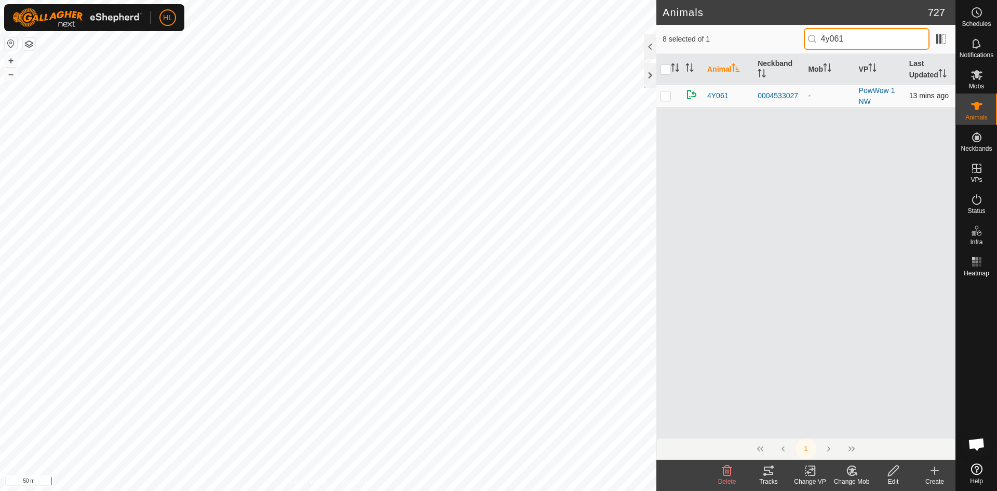
type input "4y061"
click at [672, 96] on td at bounding box center [669, 96] width 25 height 22
checkbox input "true"
click at [872, 39] on input "4y061" at bounding box center [867, 39] width 126 height 22
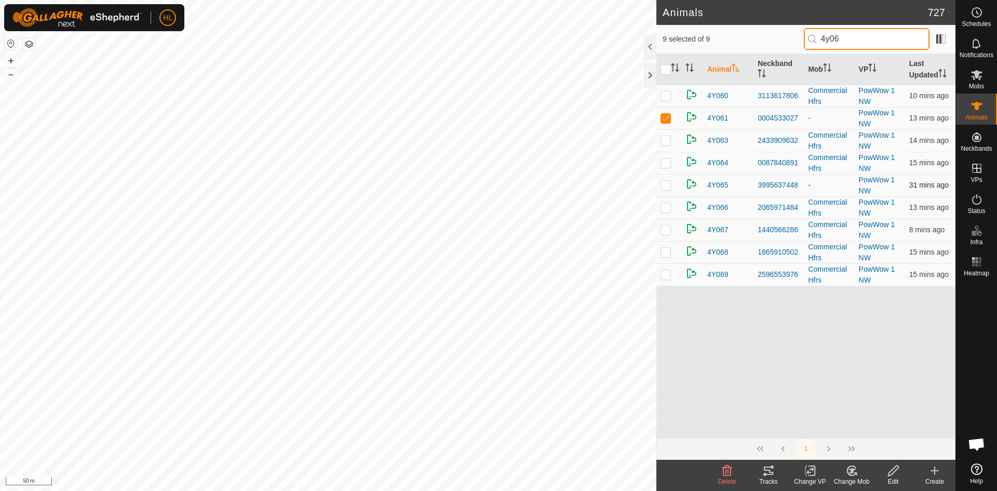
type input "4y06"
click at [662, 181] on p-checkbox at bounding box center [666, 185] width 10 height 8
checkbox input "true"
click at [873, 42] on input "4y06" at bounding box center [867, 39] width 126 height 22
type input "4y07"
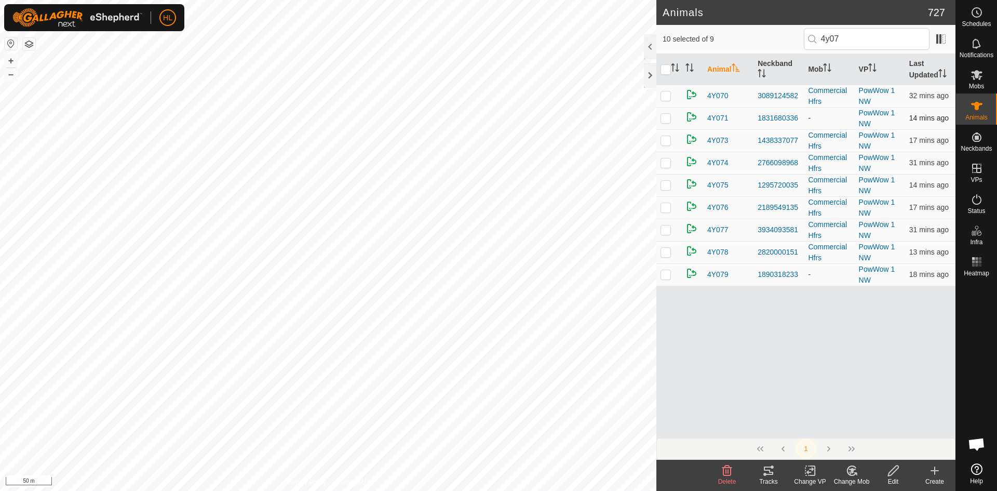
click at [666, 121] on p-checkbox at bounding box center [666, 118] width 10 height 8
checkbox input "true"
click at [669, 275] on p-checkbox at bounding box center [666, 274] width 10 height 8
checkbox input "true"
click at [858, 36] on input "4y07" at bounding box center [867, 39] width 126 height 22
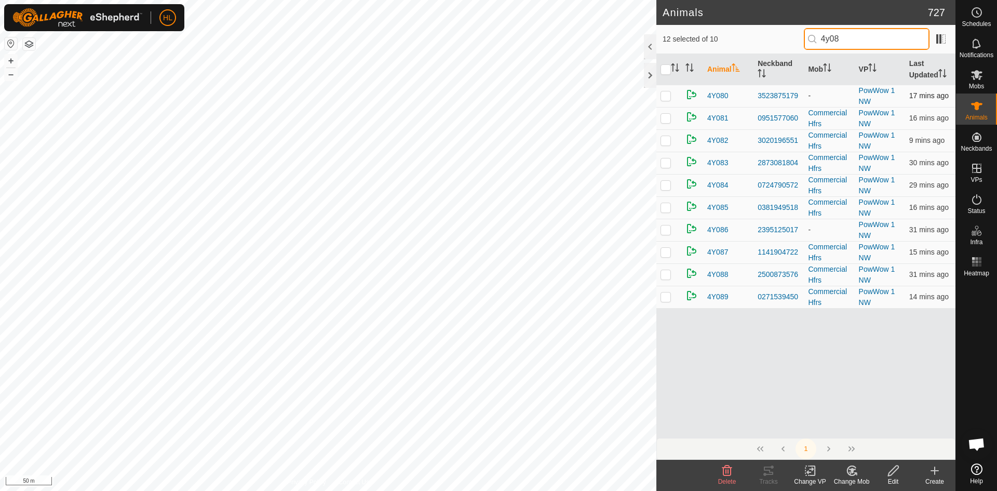
type input "4y08"
click at [668, 97] on p-checkbox at bounding box center [666, 95] width 10 height 8
checkbox input "true"
click at [673, 225] on td at bounding box center [669, 230] width 25 height 22
checkbox input "true"
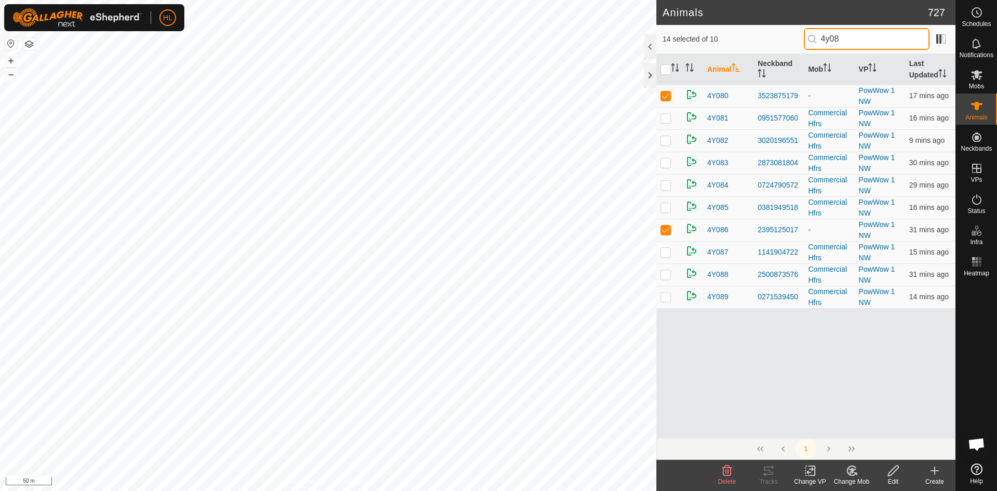
click at [858, 36] on input "4y08" at bounding box center [867, 39] width 126 height 22
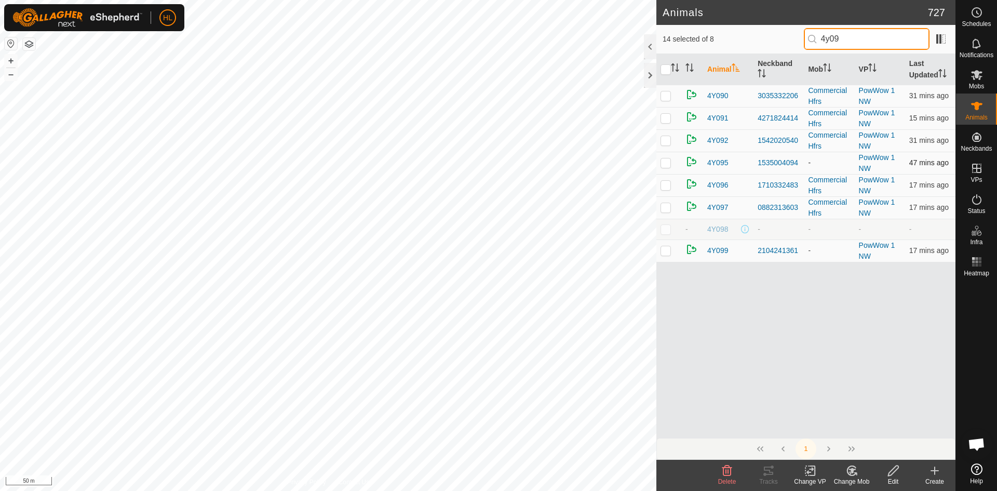
type input "4y09"
click at [669, 166] on p-checkbox at bounding box center [666, 162] width 10 height 8
checkbox input "true"
click at [668, 257] on td at bounding box center [669, 250] width 25 height 22
checkbox input "true"
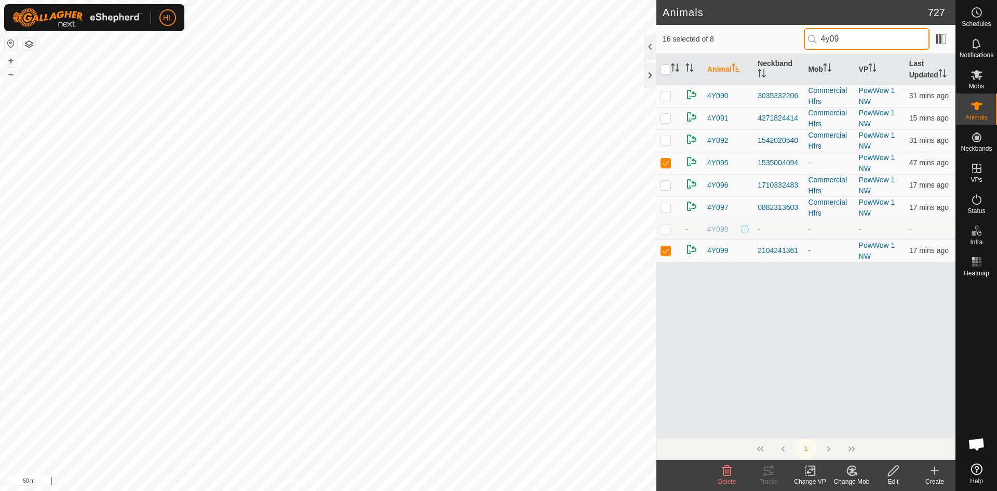
click at [867, 39] on input "4y09" at bounding box center [867, 39] width 126 height 22
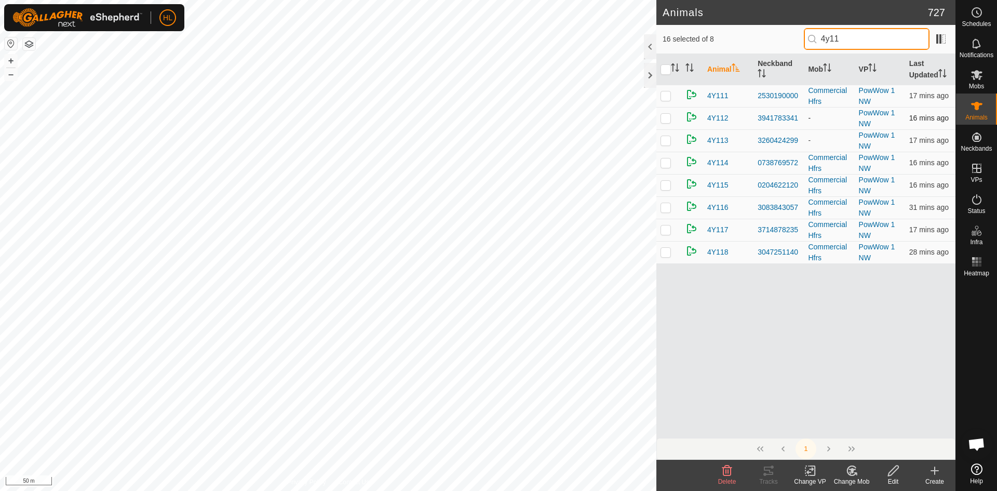
type input "4y11"
click at [667, 118] on p-checkbox at bounding box center [666, 118] width 10 height 8
checkbox input "true"
click at [665, 140] on p-checkbox at bounding box center [666, 140] width 10 height 8
checkbox input "true"
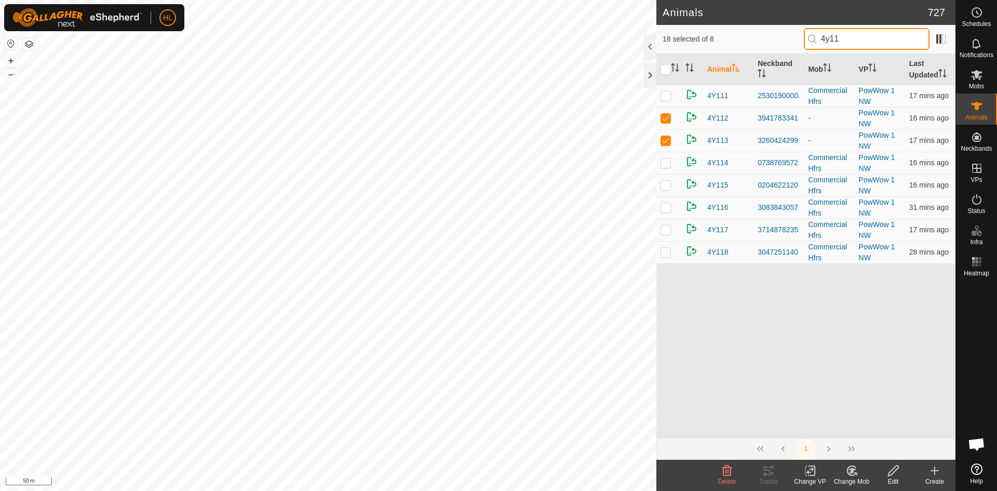
click at [857, 41] on input "4y11" at bounding box center [867, 39] width 126 height 22
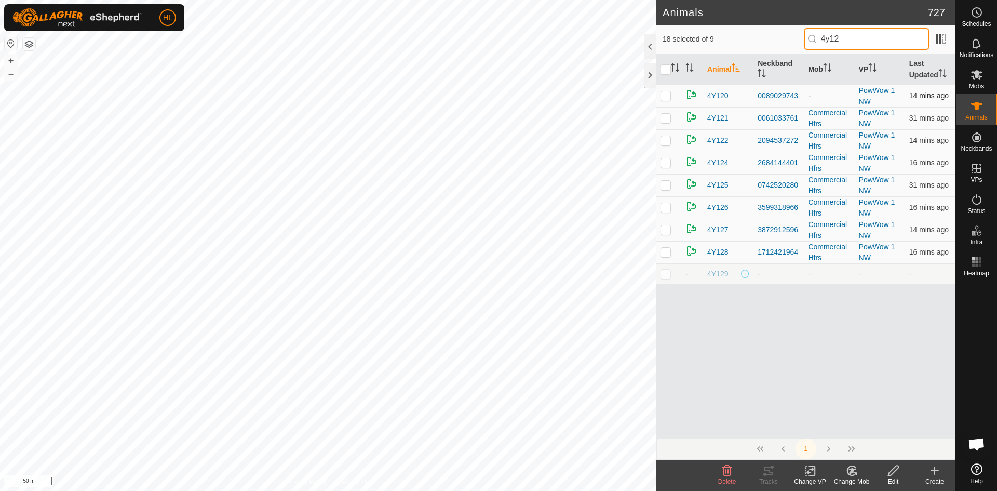
type input "4y12"
click at [664, 96] on p-checkbox at bounding box center [666, 95] width 10 height 8
checkbox input "true"
click at [854, 45] on input "4y12" at bounding box center [867, 39] width 126 height 22
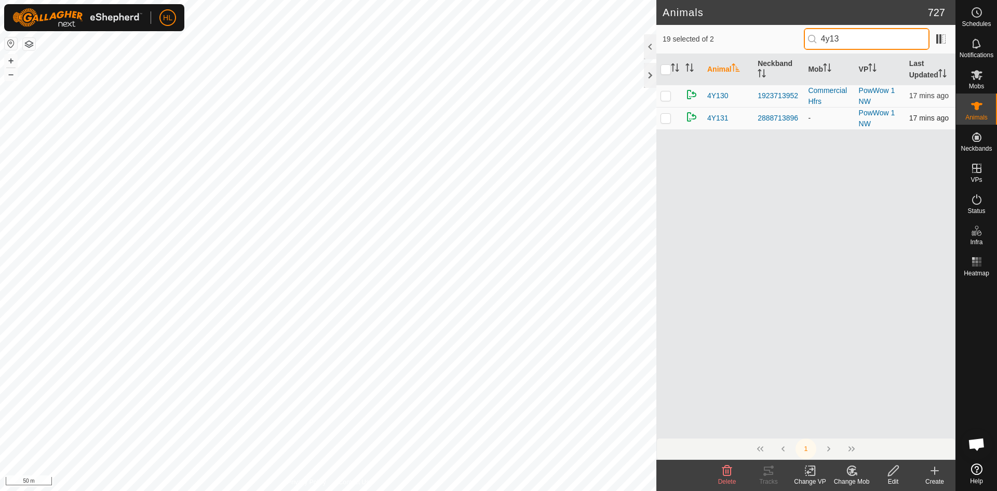
type input "4y13"
click at [669, 122] on p-checkbox at bounding box center [666, 118] width 10 height 8
checkbox input "true"
click at [810, 473] on icon at bounding box center [810, 470] width 13 height 12
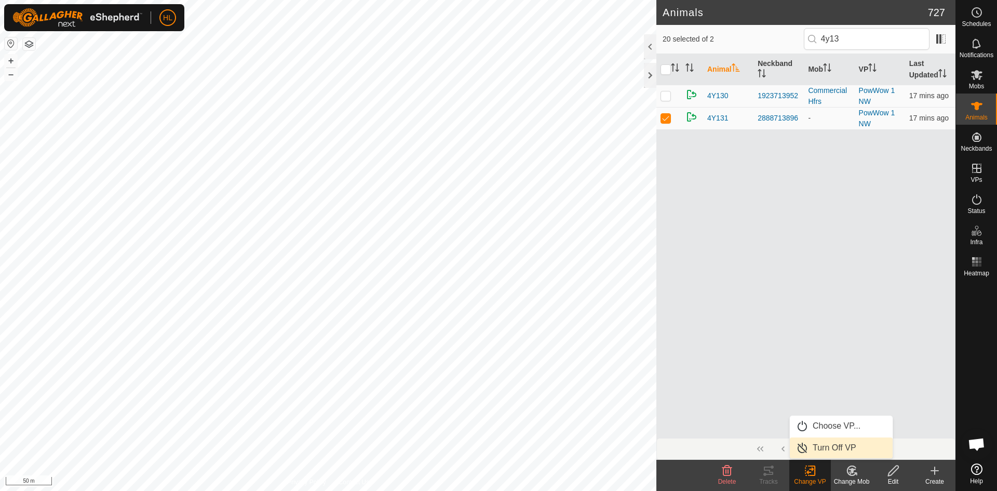
click at [816, 449] on link "Turn Off VP" at bounding box center [841, 447] width 103 height 21
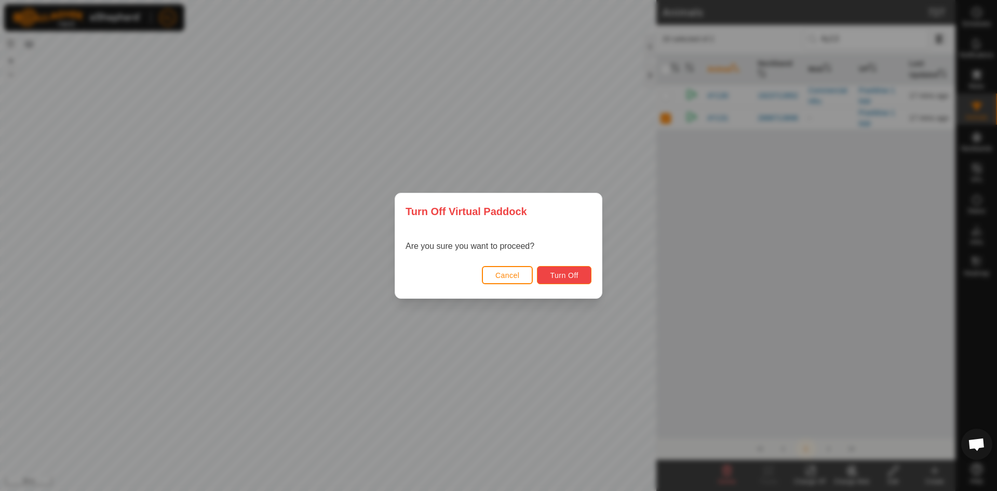
click at [555, 280] on button "Turn Off" at bounding box center [564, 275] width 55 height 18
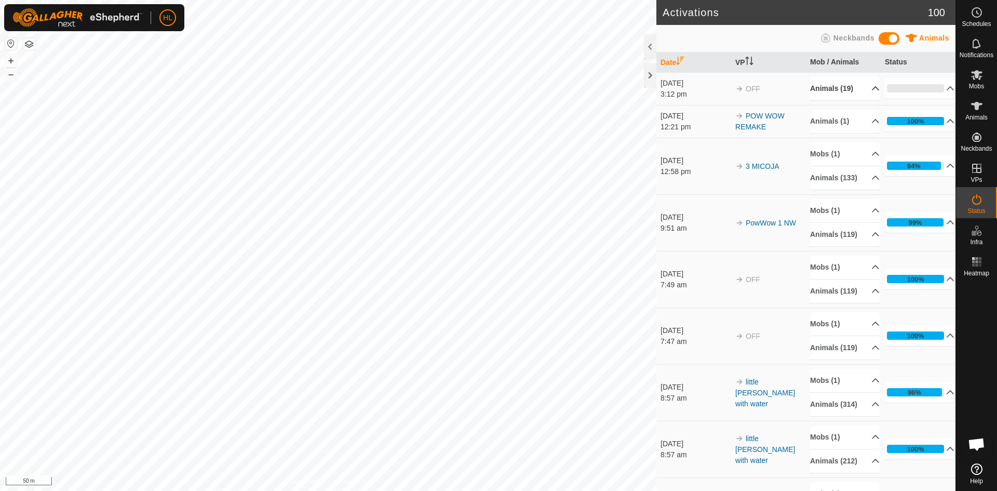
click at [835, 88] on p-accordion-header "Animals (19)" at bounding box center [845, 88] width 70 height 23
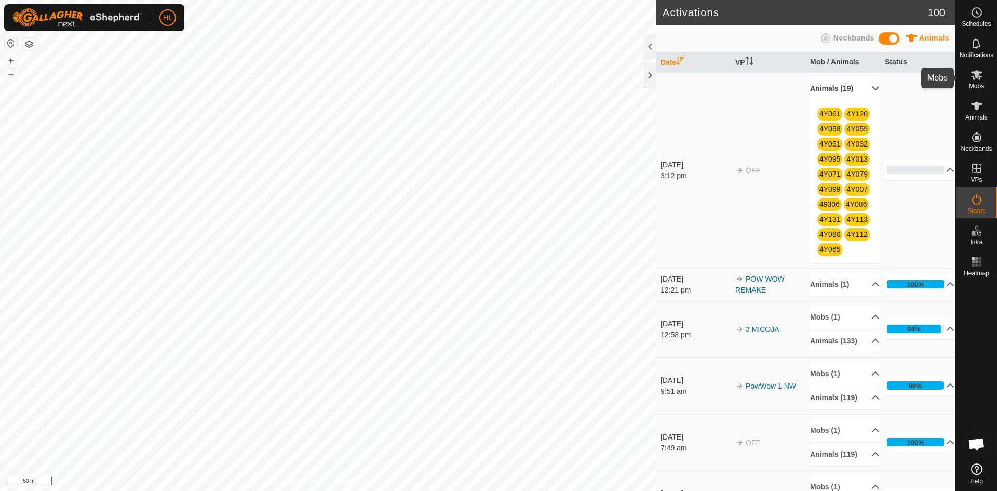
click at [975, 80] on icon at bounding box center [977, 75] width 12 height 12
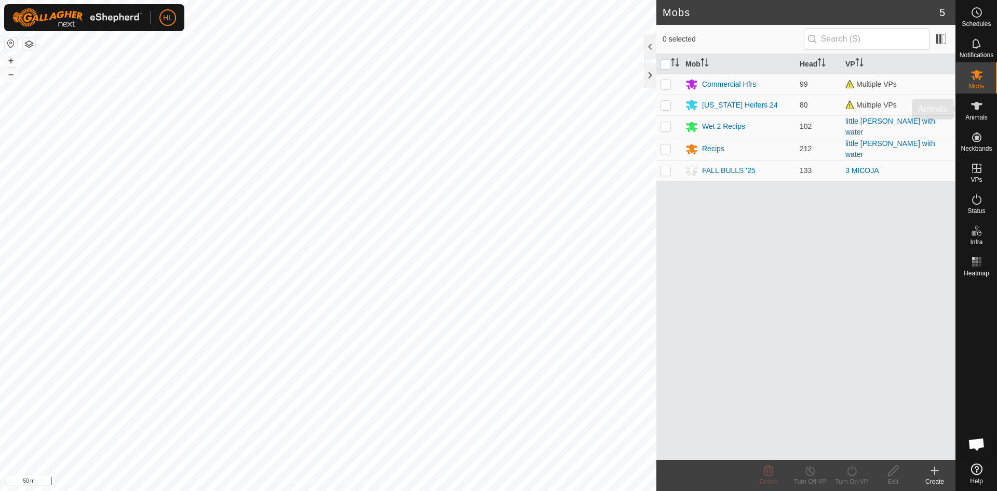
click at [977, 106] on icon at bounding box center [976, 106] width 11 height 8
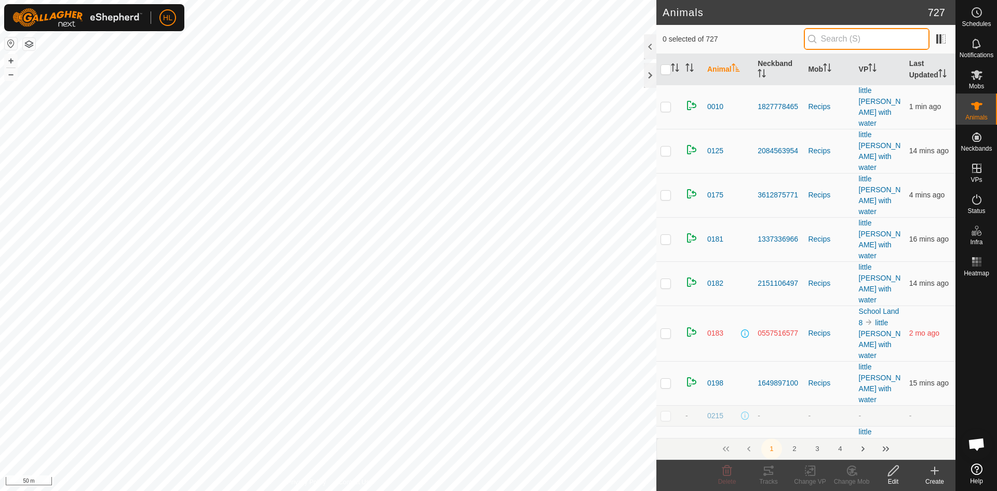
click at [892, 44] on input "text" at bounding box center [867, 39] width 126 height 22
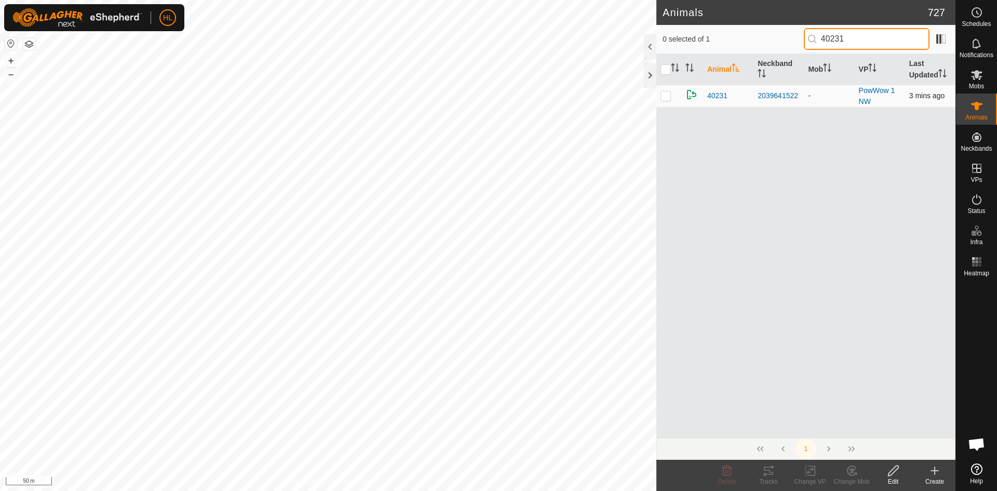
type input "40231"
click at [665, 99] on p-checkbox at bounding box center [666, 95] width 10 height 8
checkbox input "true"
click at [805, 475] on icon at bounding box center [810, 470] width 13 height 12
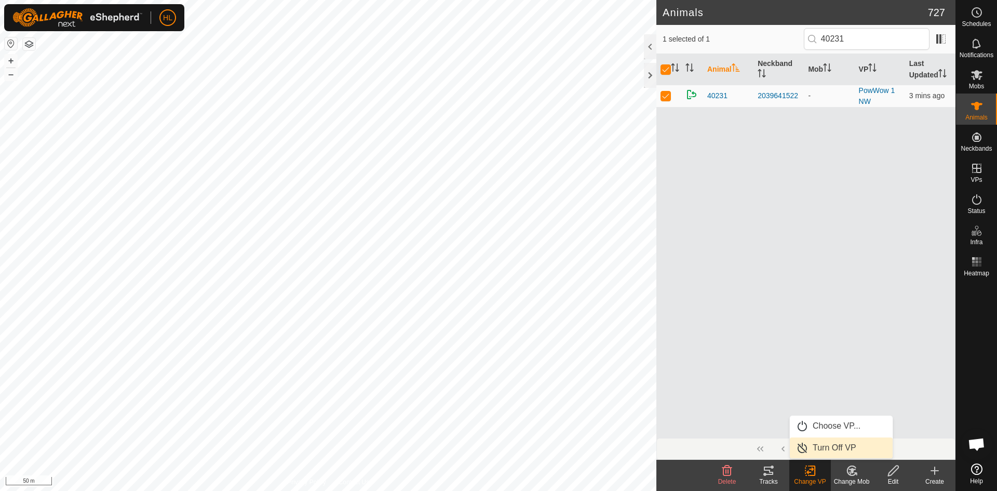
click at [805, 444] on link "Turn Off VP" at bounding box center [841, 447] width 103 height 21
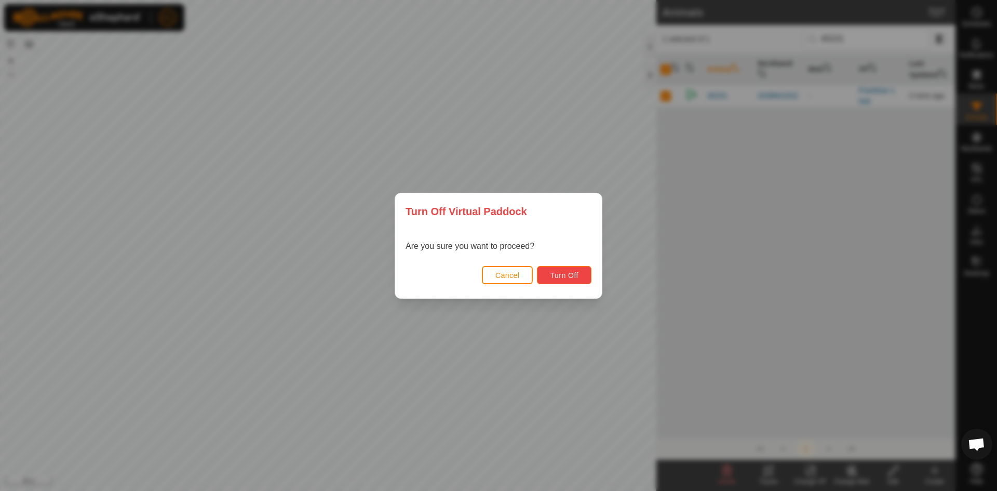
click at [574, 272] on span "Turn Off" at bounding box center [564, 275] width 29 height 8
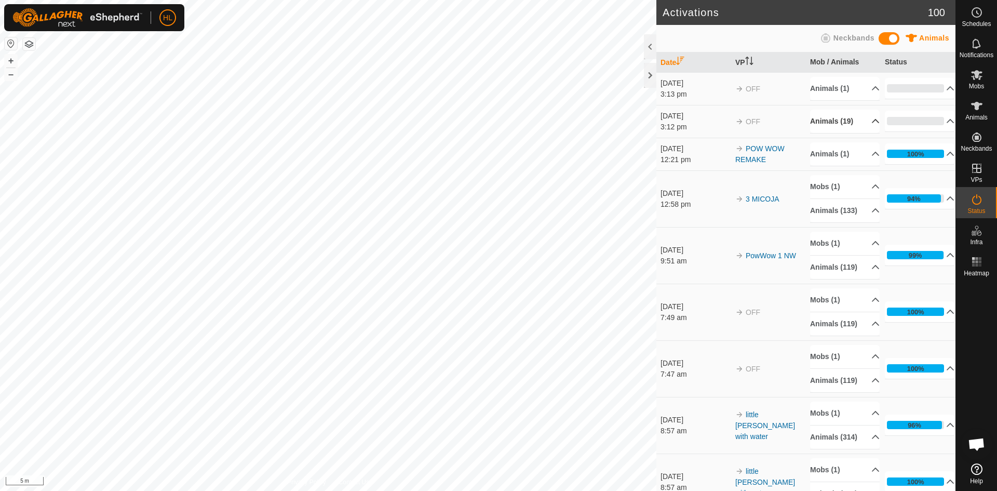
click at [856, 112] on p-accordion-header "Animals (19)" at bounding box center [845, 121] width 70 height 23
click at [911, 121] on p-accordion-header "5%" at bounding box center [920, 121] width 70 height 21
